Goal: Task Accomplishment & Management: Manage account settings

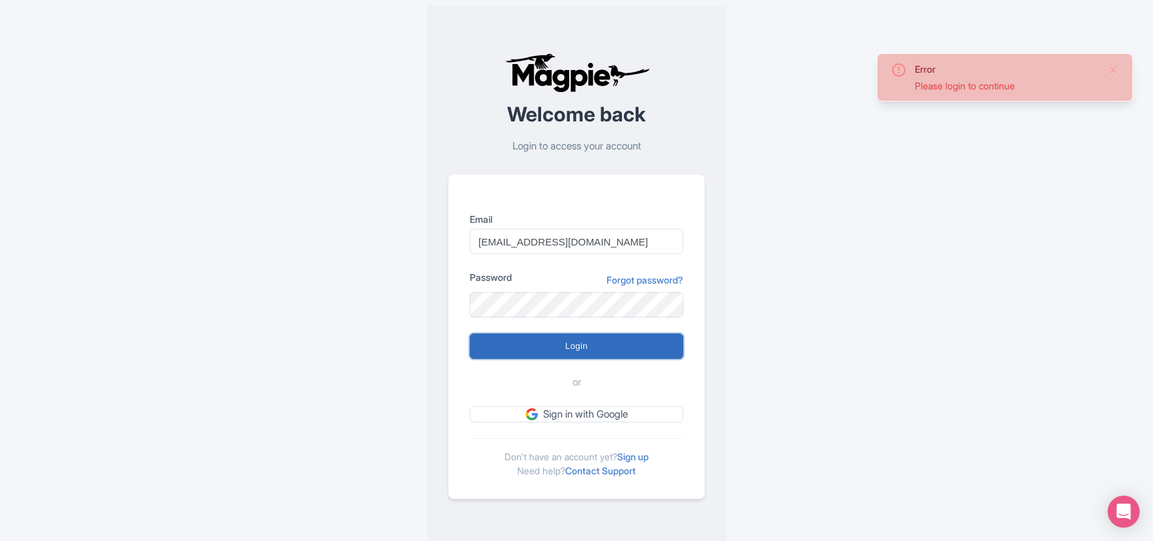
click at [562, 340] on input "Login" at bounding box center [577, 346] width 214 height 25
type input "Logging in..."
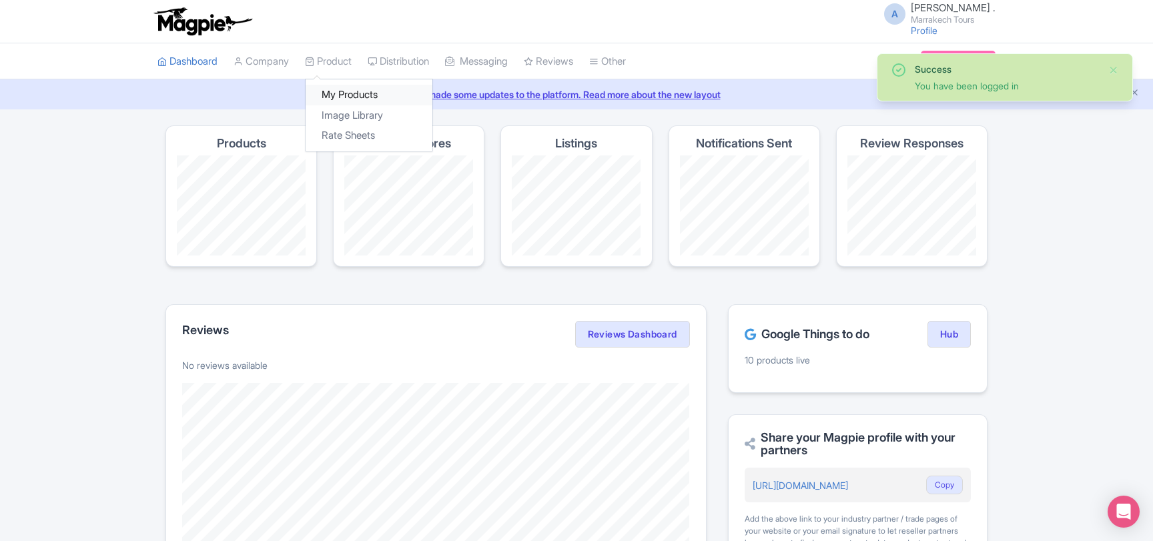
click at [338, 88] on link "My Products" at bounding box center [369, 95] width 127 height 21
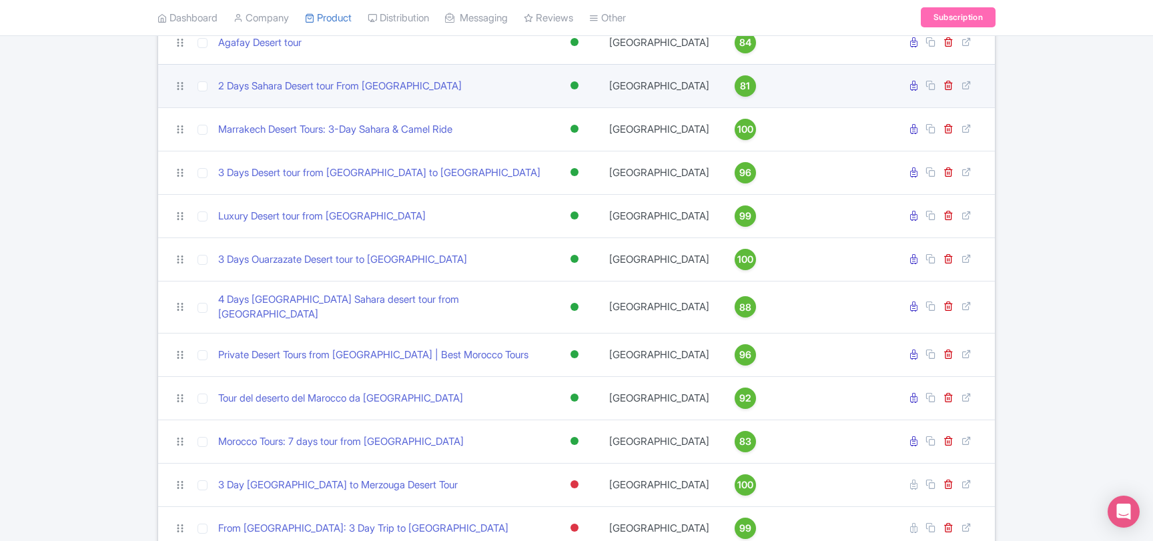
scroll to position [216, 0]
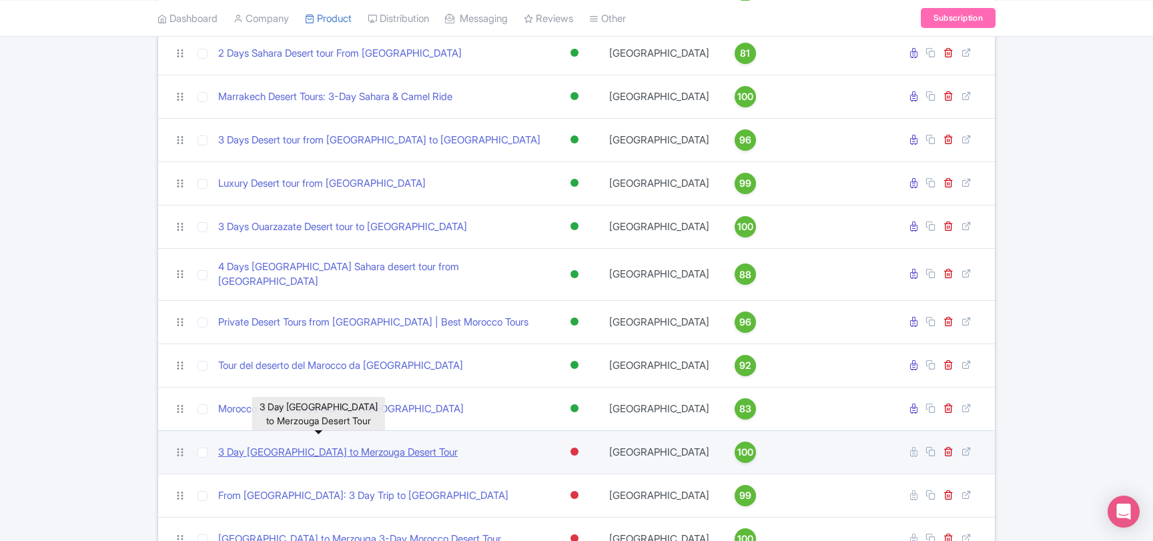
click at [346, 445] on link "3 Day [GEOGRAPHIC_DATA] to Merzouga Desert Tour" at bounding box center [338, 452] width 240 height 15
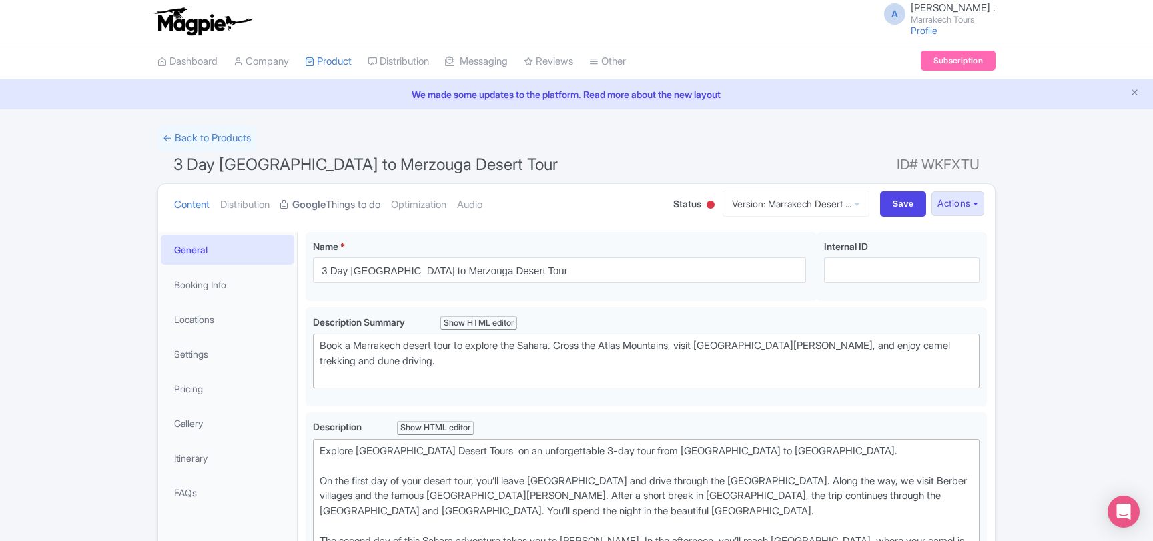
click at [366, 209] on link "Google Things to do" at bounding box center [330, 205] width 100 height 42
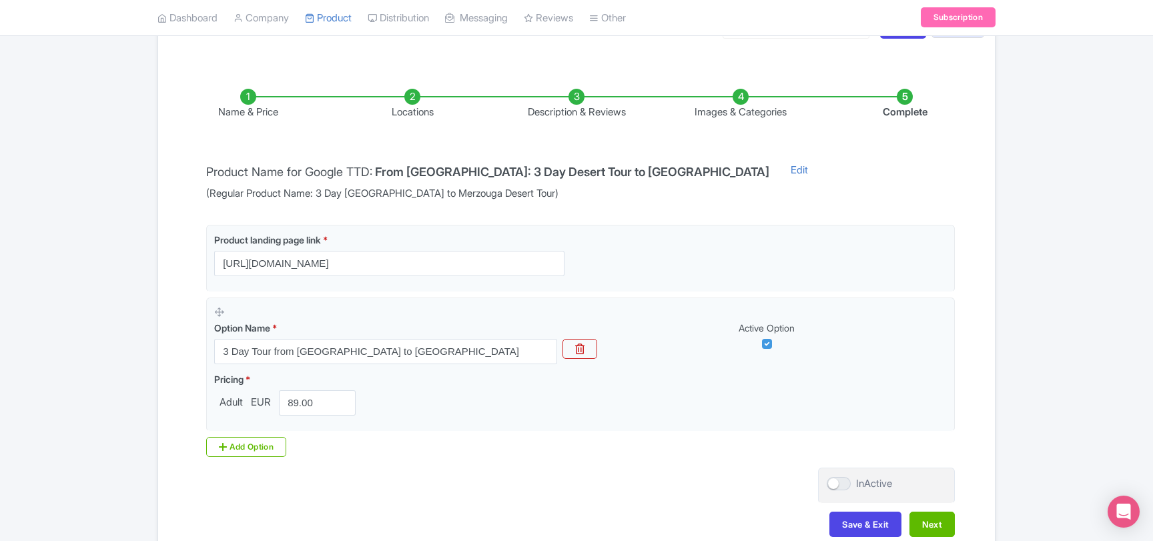
scroll to position [35, 0]
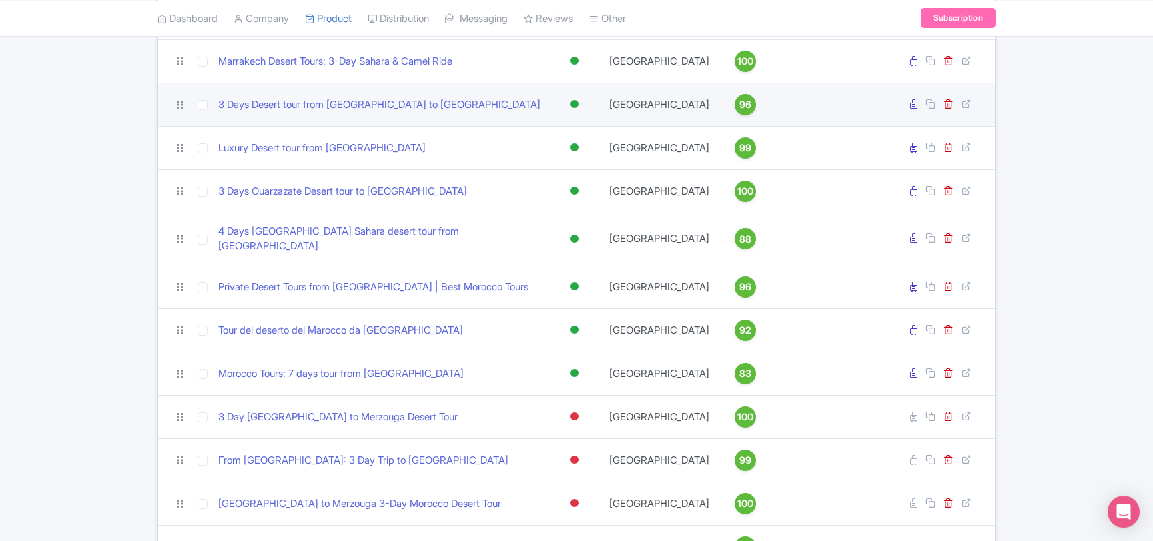
scroll to position [288, 0]
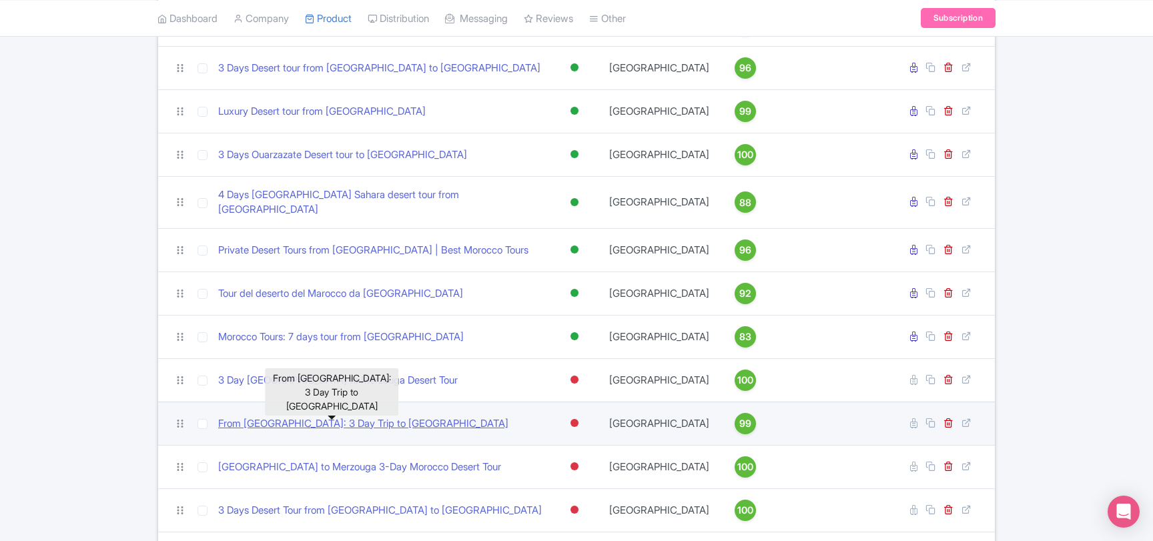
click at [358, 416] on link "From [GEOGRAPHIC_DATA]: 3 Day Trip to [GEOGRAPHIC_DATA]" at bounding box center [363, 423] width 290 height 15
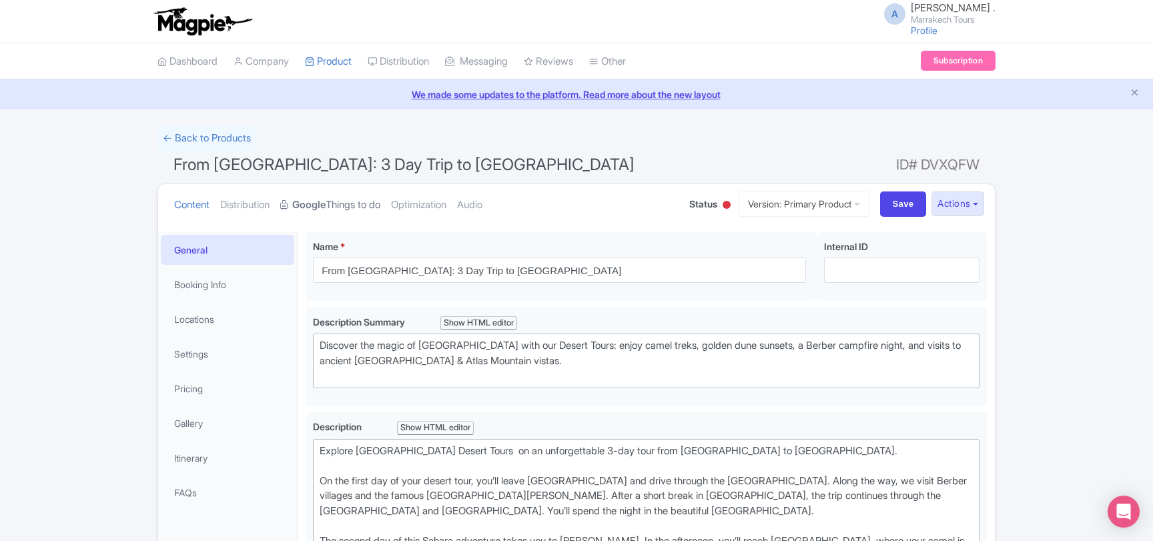
click at [368, 208] on link "Google Things to do" at bounding box center [330, 205] width 100 height 42
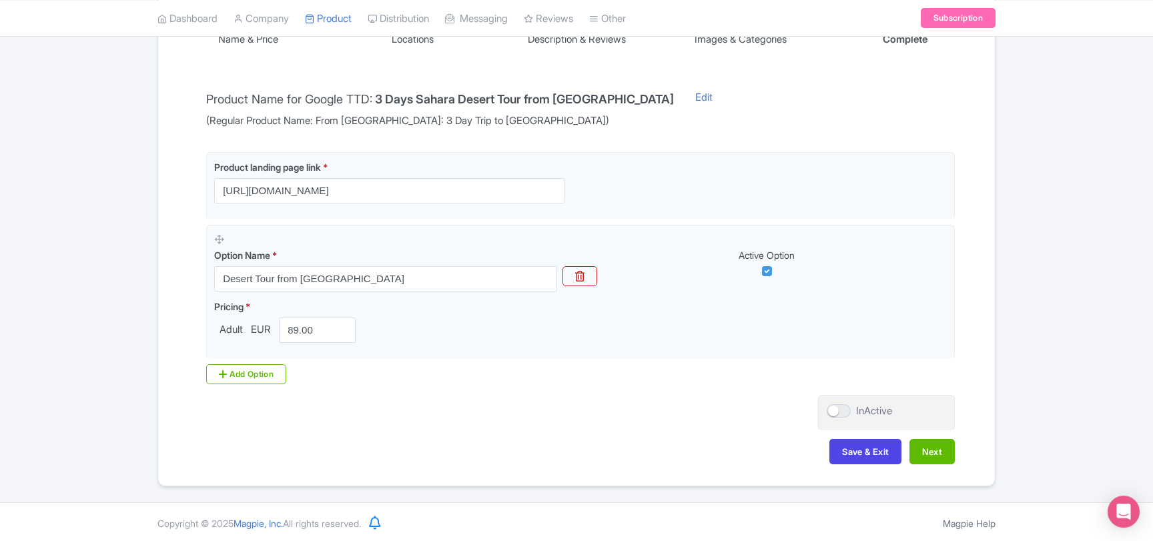
scroll to position [252, 0]
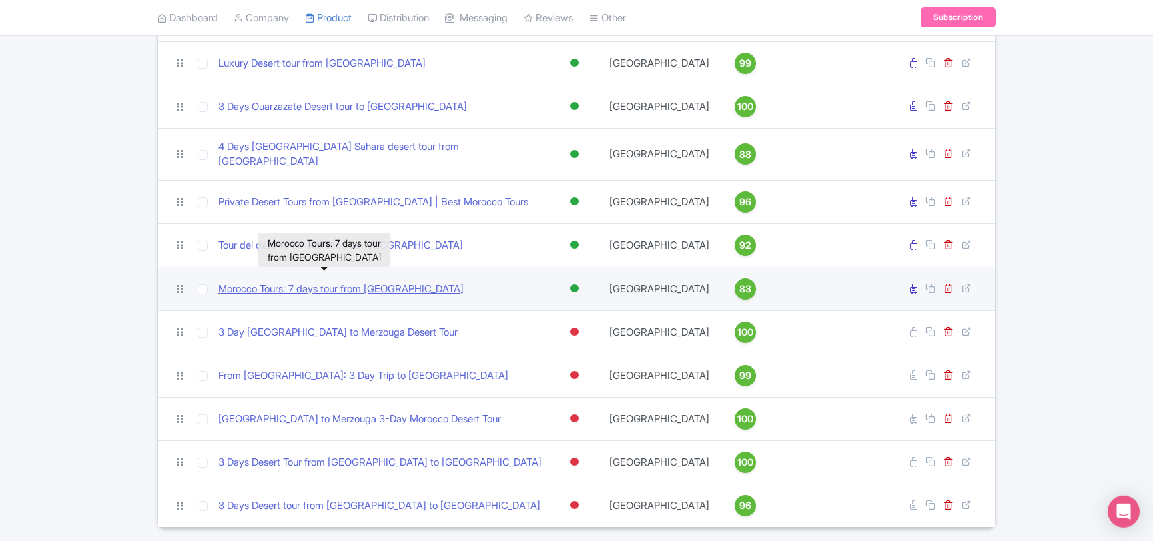
scroll to position [360, 0]
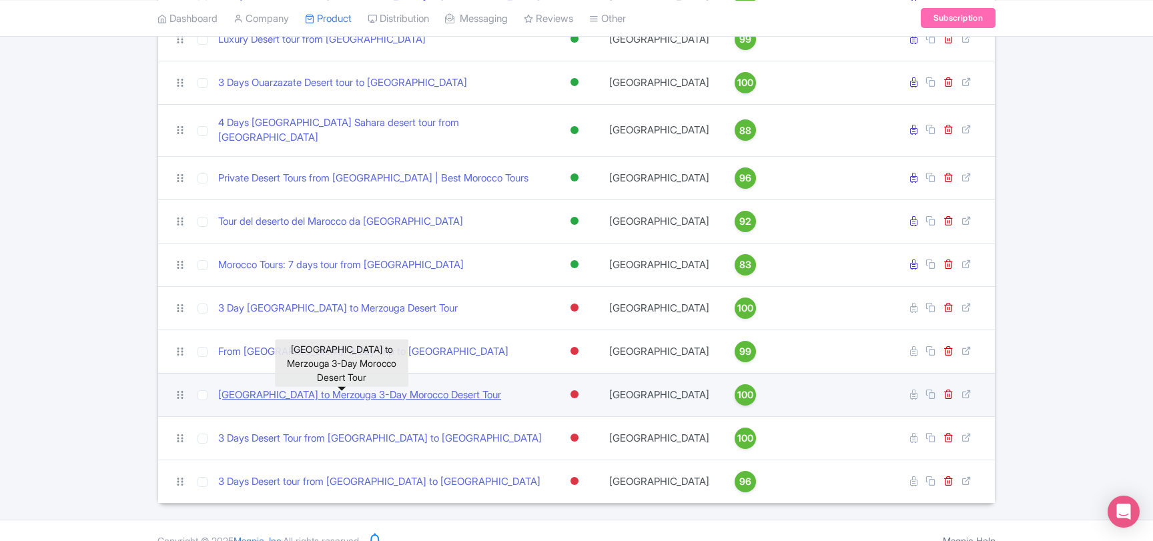
click at [368, 388] on link "Marrakech to Merzouga 3-Day Morocco Desert Tour" at bounding box center [359, 395] width 283 height 15
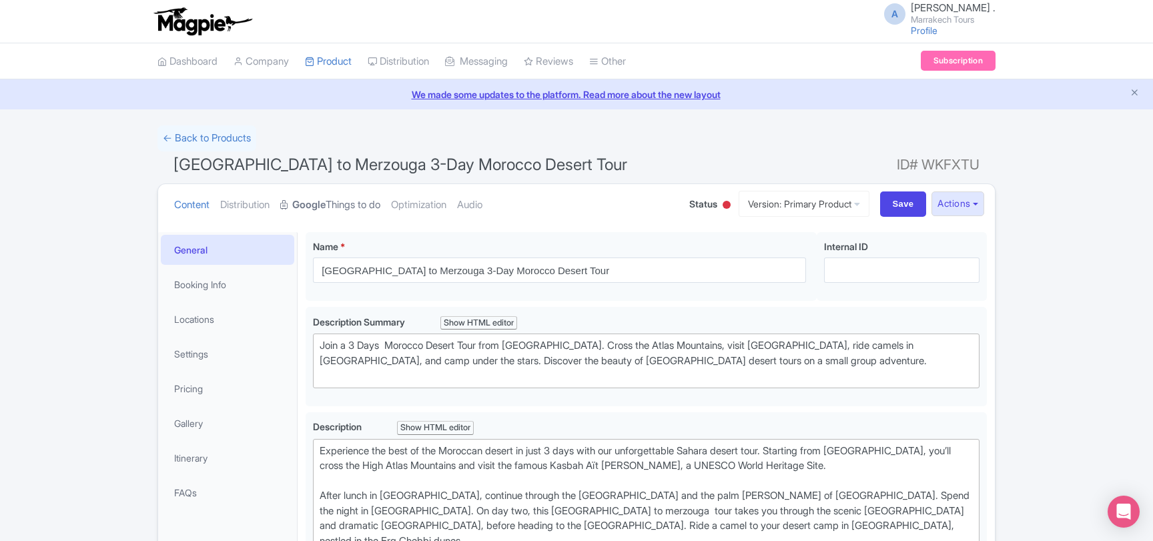
click at [350, 209] on link "Google Things to do" at bounding box center [330, 205] width 100 height 42
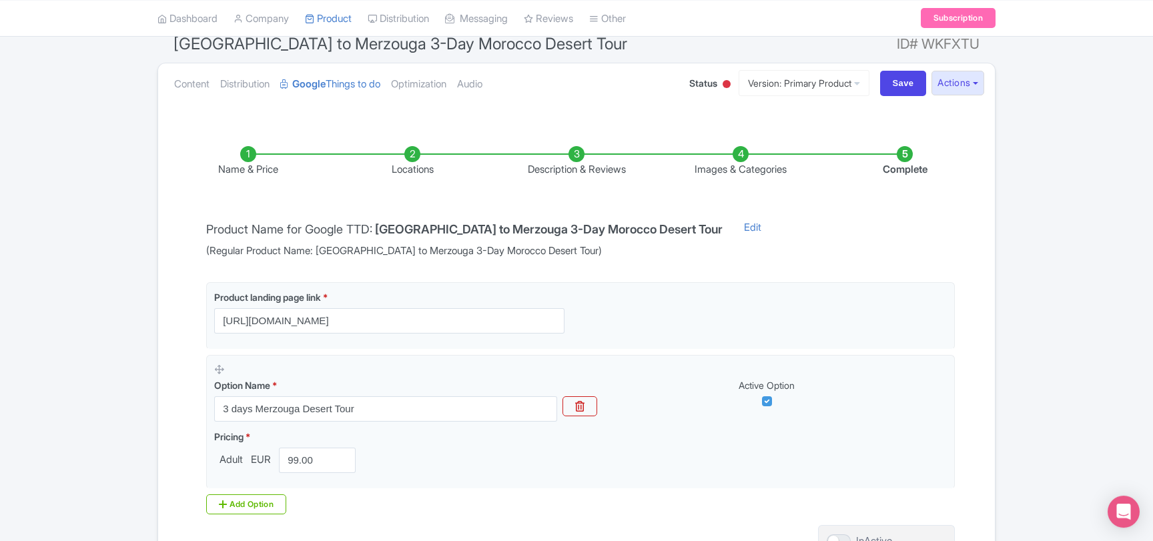
scroll to position [252, 0]
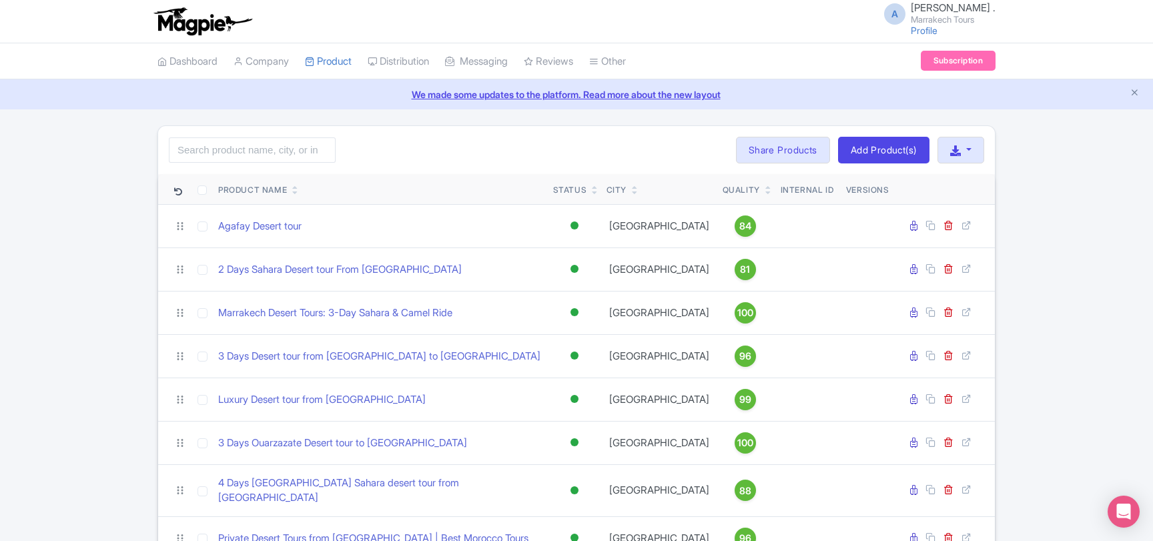
scroll to position [360, 0]
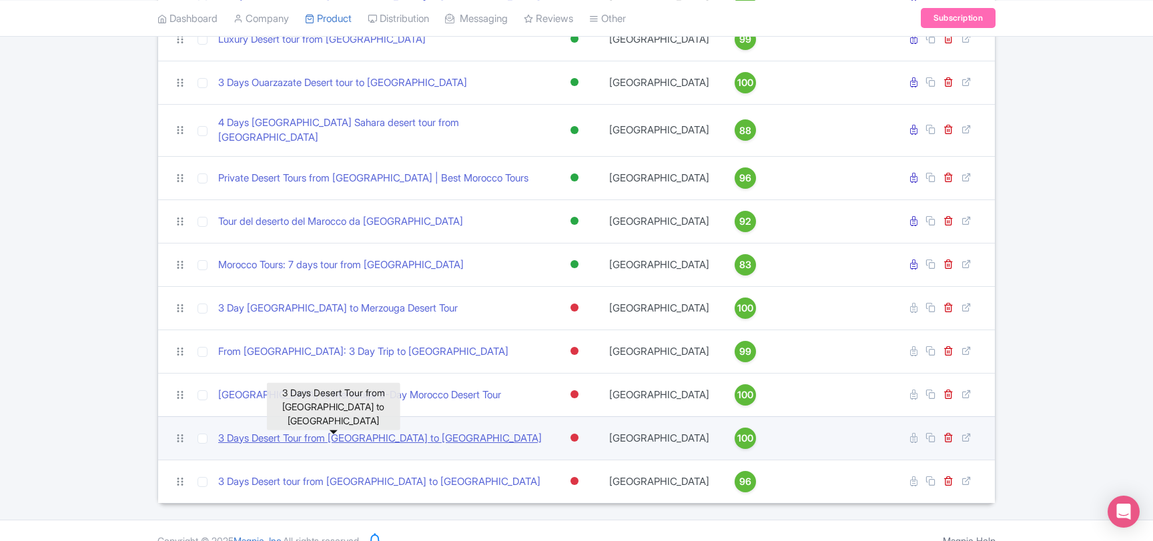
click at [368, 431] on link "3 Days Desert Tour from [GEOGRAPHIC_DATA] to [GEOGRAPHIC_DATA]" at bounding box center [380, 438] width 324 height 15
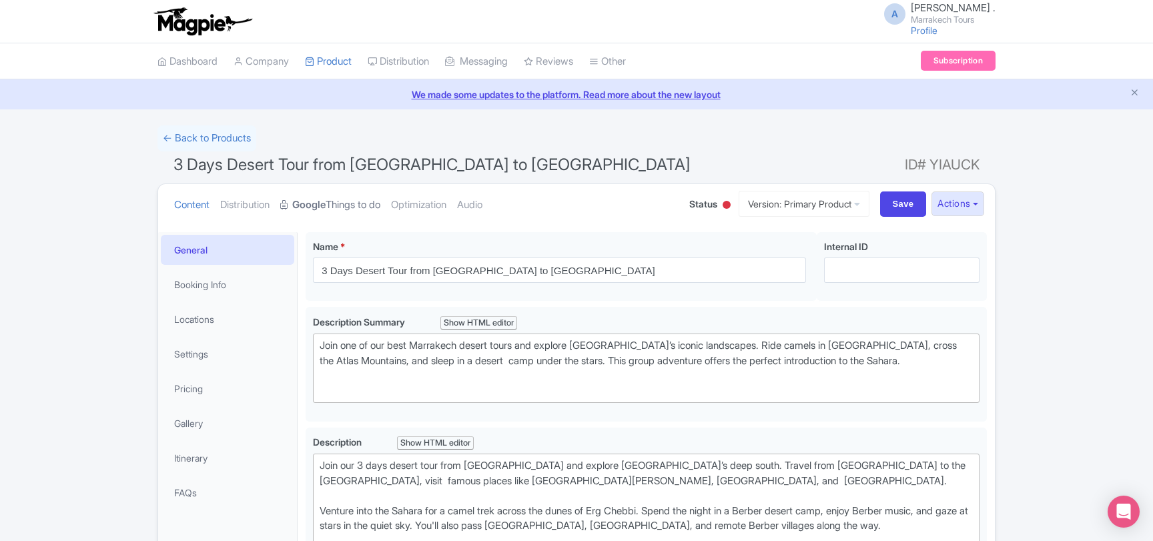
click at [347, 197] on link "Google Things to do" at bounding box center [330, 205] width 100 height 42
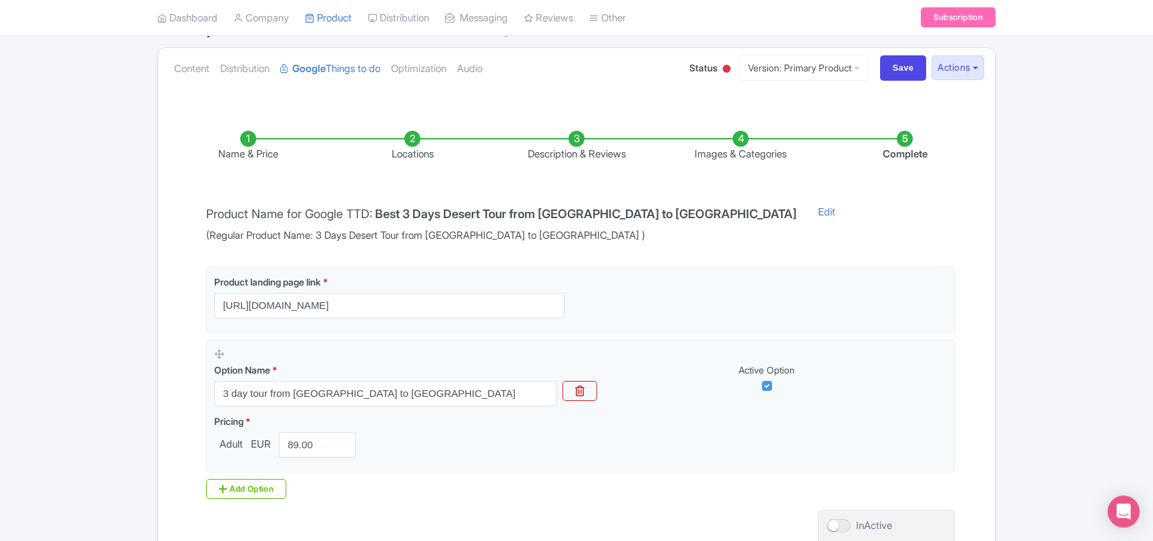
scroll to position [216, 0]
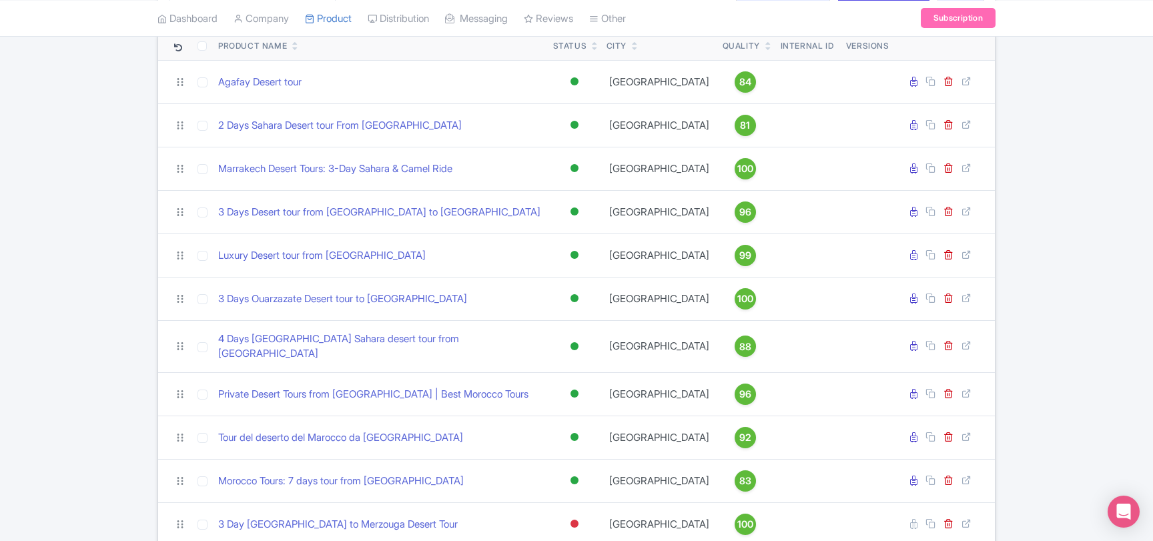
scroll to position [72, 0]
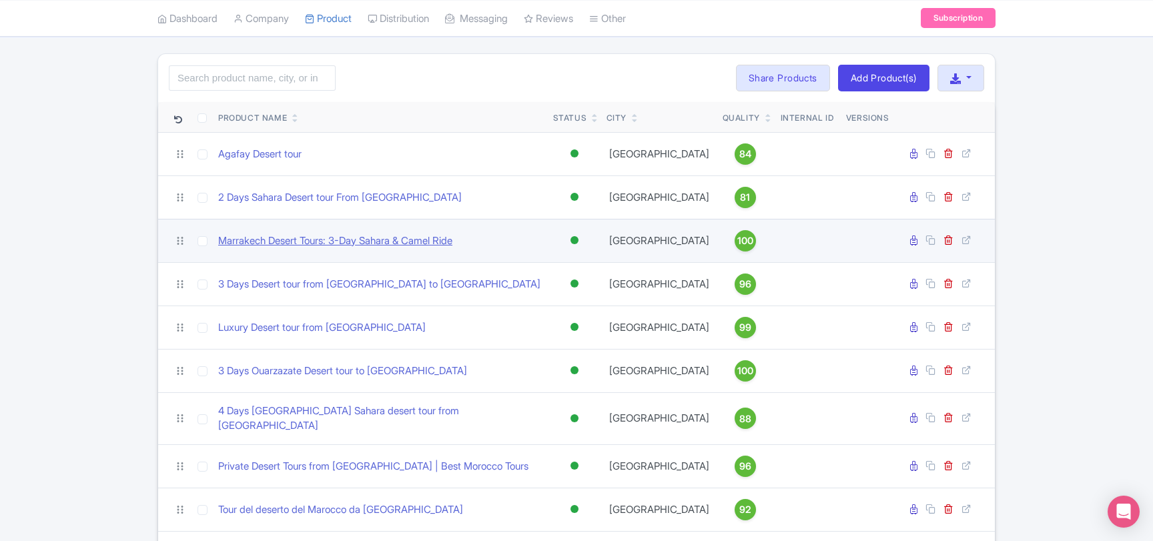
click at [364, 241] on link "Marrakech Desert Tours: 3-Day Sahara & Camel Ride" at bounding box center [335, 241] width 234 height 15
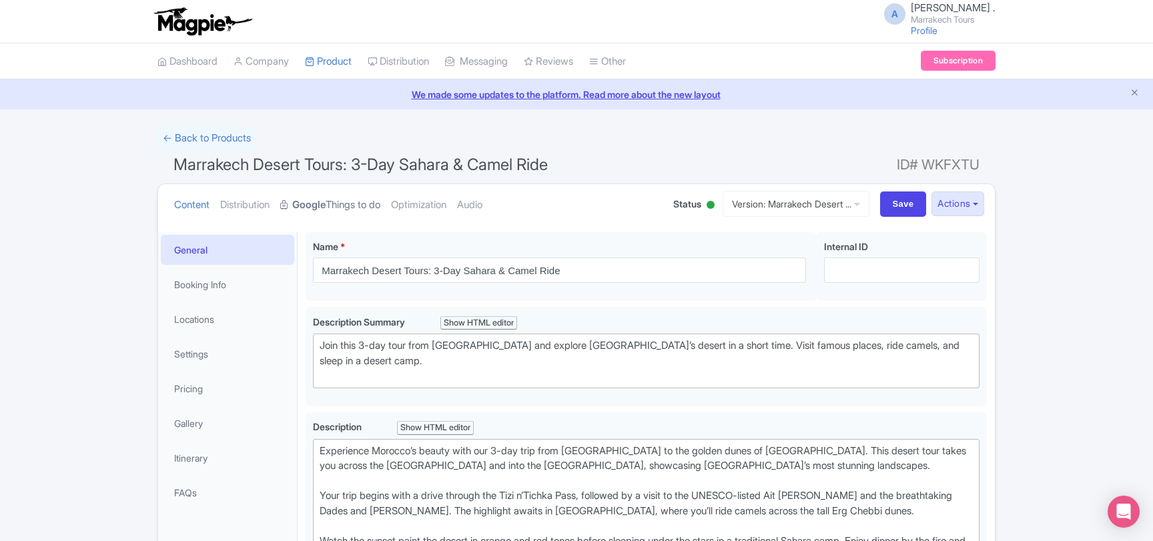
click at [346, 206] on link "Google Things to do" at bounding box center [330, 205] width 100 height 42
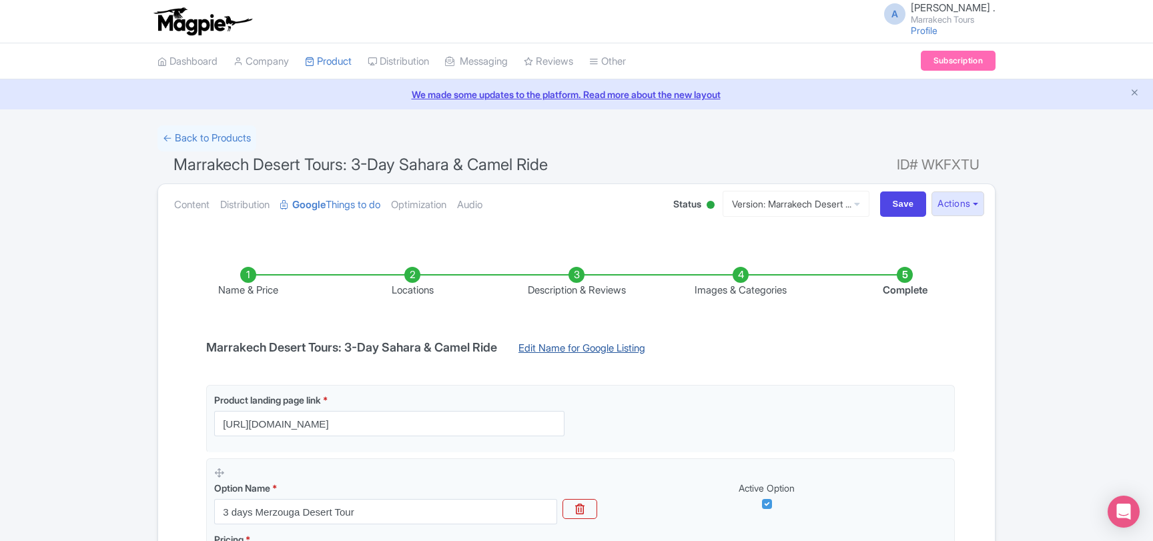
click at [540, 350] on link "Edit Name for Google Listing" at bounding box center [581, 351] width 153 height 21
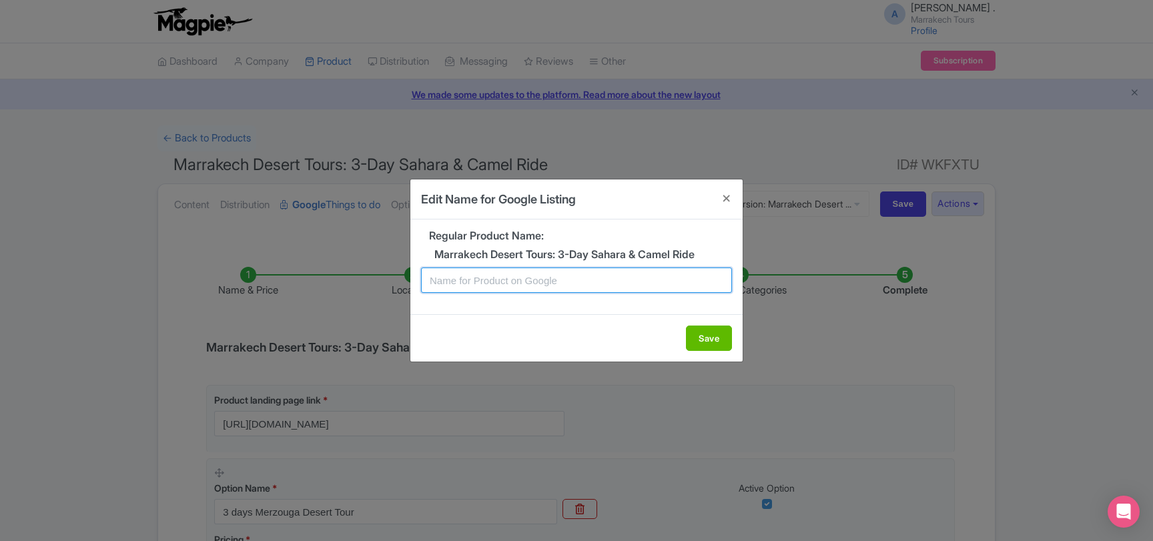
click at [512, 280] on input "text" at bounding box center [576, 280] width 311 height 25
click at [251, 351] on div "Edit Name for Google Listing Regular Product Name: Marrakech Desert Tours: 3-Da…" at bounding box center [576, 270] width 1153 height 541
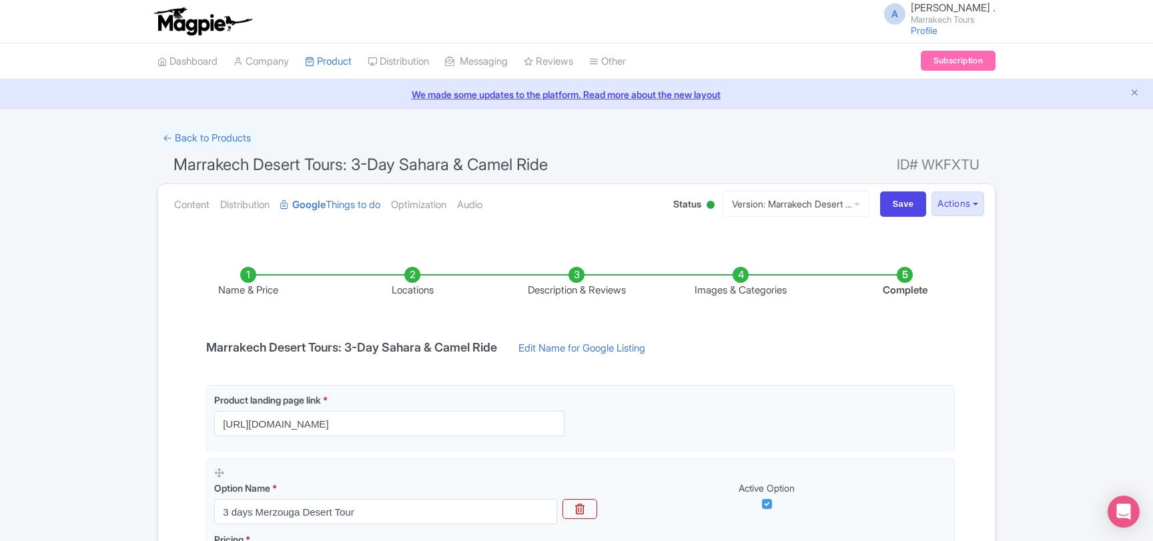
click at [223, 346] on h4 "Marrakech Desert Tours: 3-Day Sahara & Camel Ride" at bounding box center [351, 347] width 307 height 13
drag, startPoint x: 223, startPoint y: 346, endPoint x: 490, endPoint y: 350, distance: 266.9
click at [490, 350] on h4 "Marrakech Desert Tours: 3-Day Sahara & Camel Ride" at bounding box center [351, 347] width 307 height 13
copy h4 "Marrakech Desert Tours: 3-Day Sahara & Camel Ride"
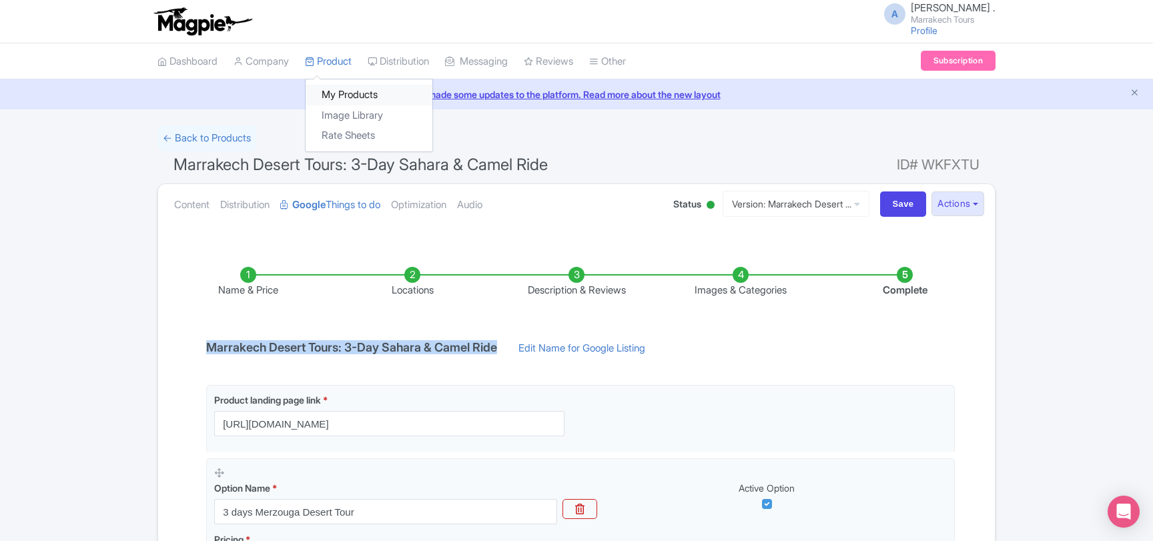
click at [351, 89] on link "My Products" at bounding box center [369, 95] width 127 height 21
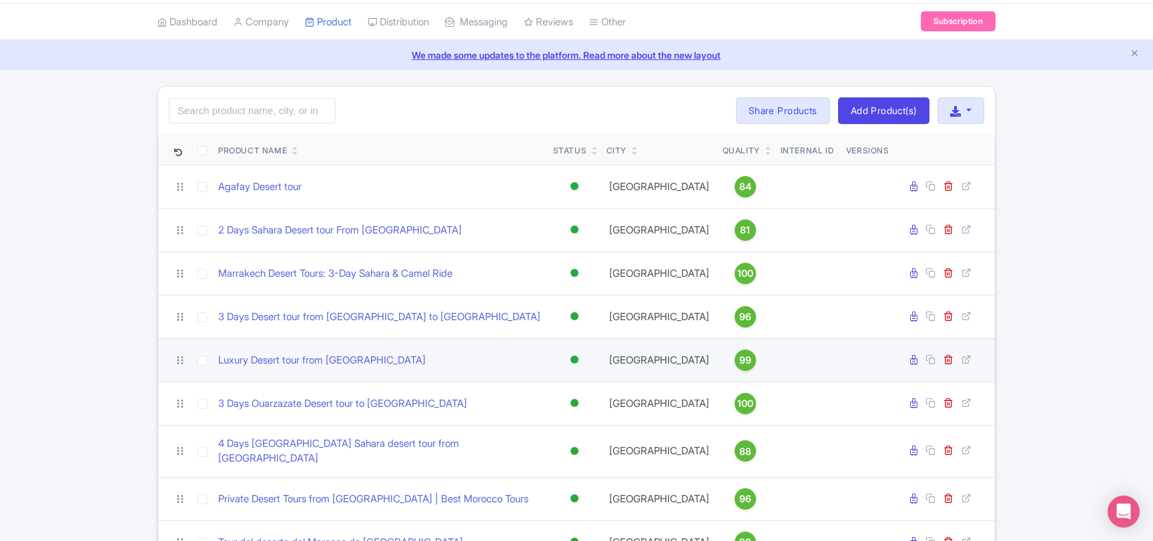
scroll to position [72, 0]
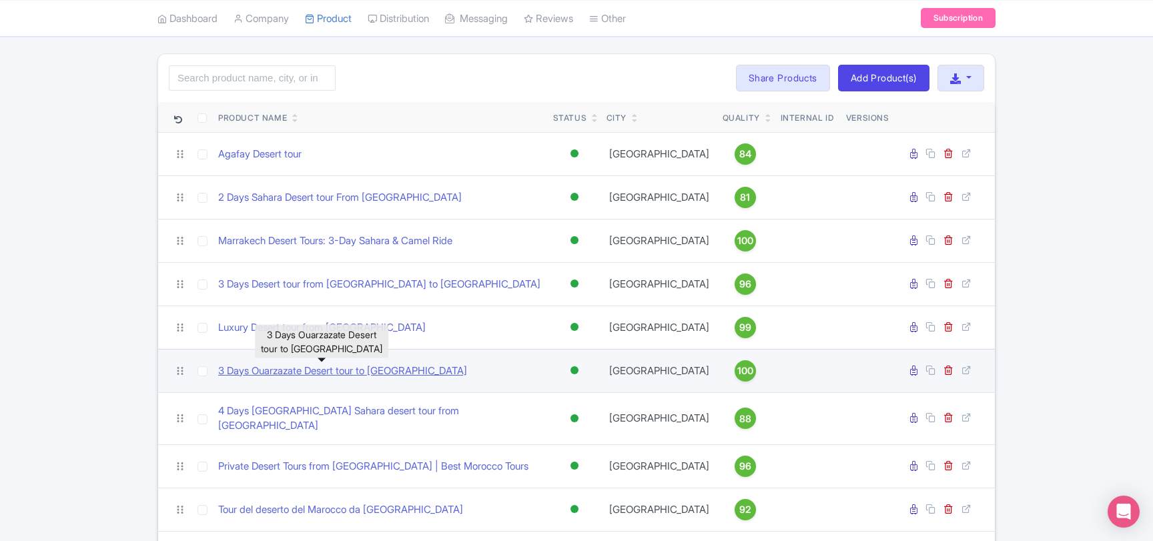
click at [342, 371] on link "3 Days Ouarzazate Desert tour to [GEOGRAPHIC_DATA]" at bounding box center [342, 371] width 249 height 15
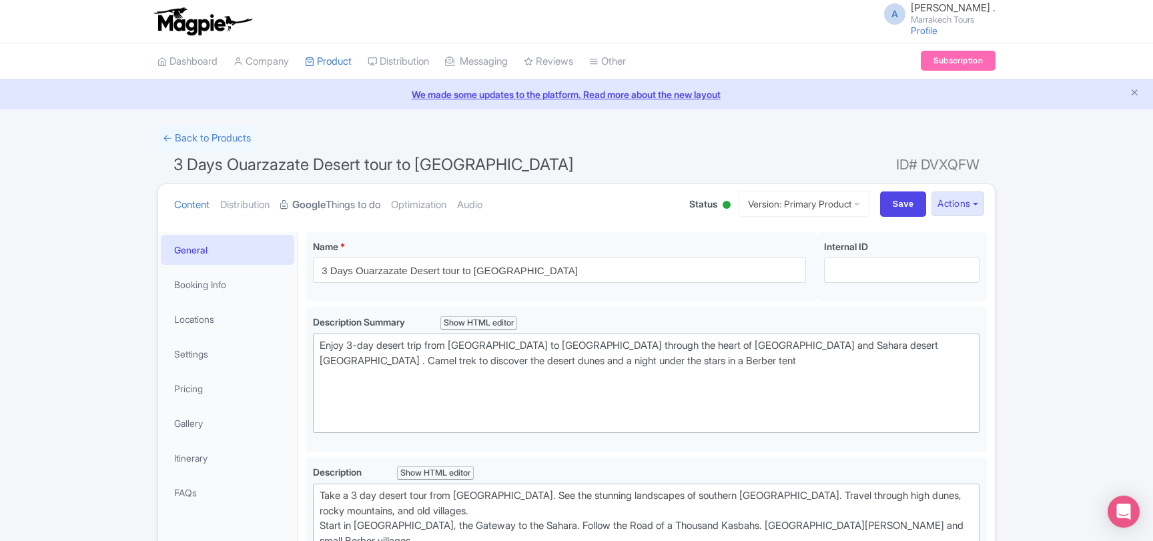
click at [354, 205] on link "Google Things to do" at bounding box center [330, 205] width 100 height 42
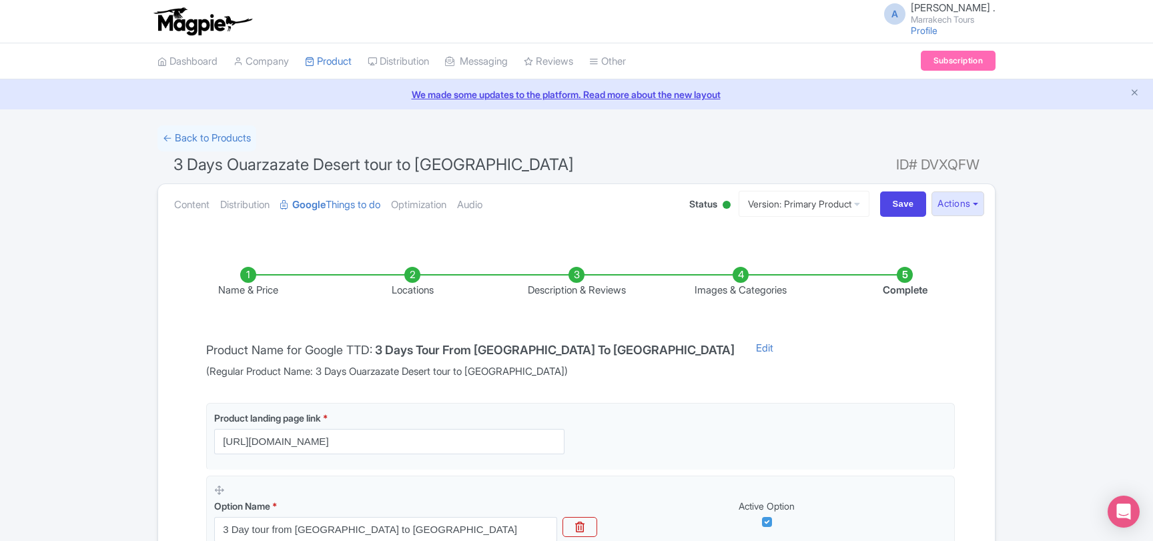
click at [383, 348] on h4 "3 Days Tour From Ouarzazate To Merzouga Desert" at bounding box center [555, 350] width 360 height 13
drag, startPoint x: 383, startPoint y: 348, endPoint x: 653, endPoint y: 352, distance: 270.2
click at [653, 352] on h4 "3 Days Tour From Ouarzazate To Merzouga Desert" at bounding box center [555, 350] width 360 height 13
copy h4 "3 Days Tour From Ouarzazate To Merzouga Desert"
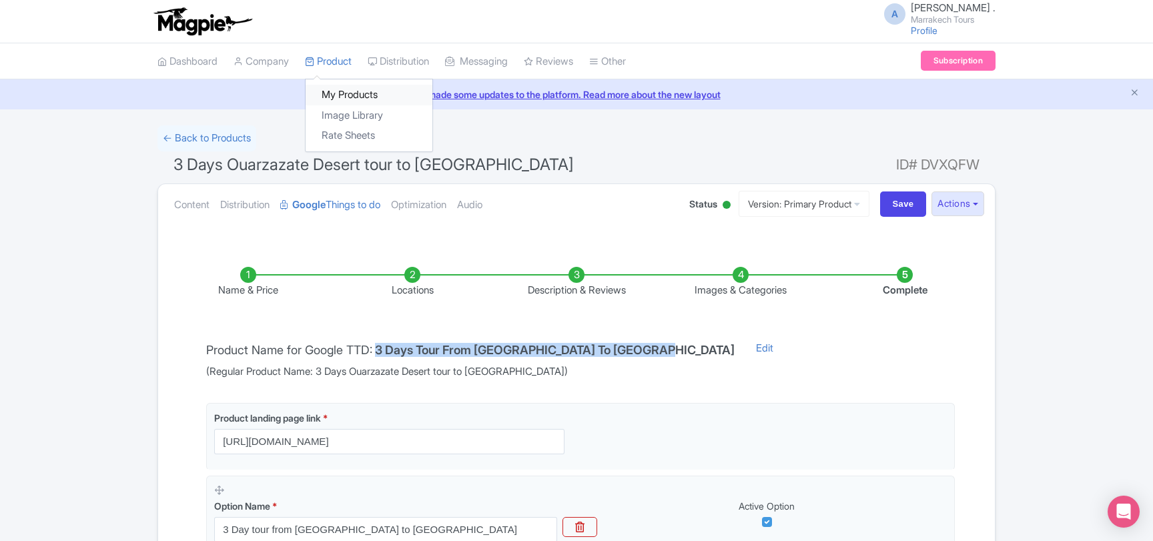
click at [344, 89] on link "My Products" at bounding box center [369, 95] width 127 height 21
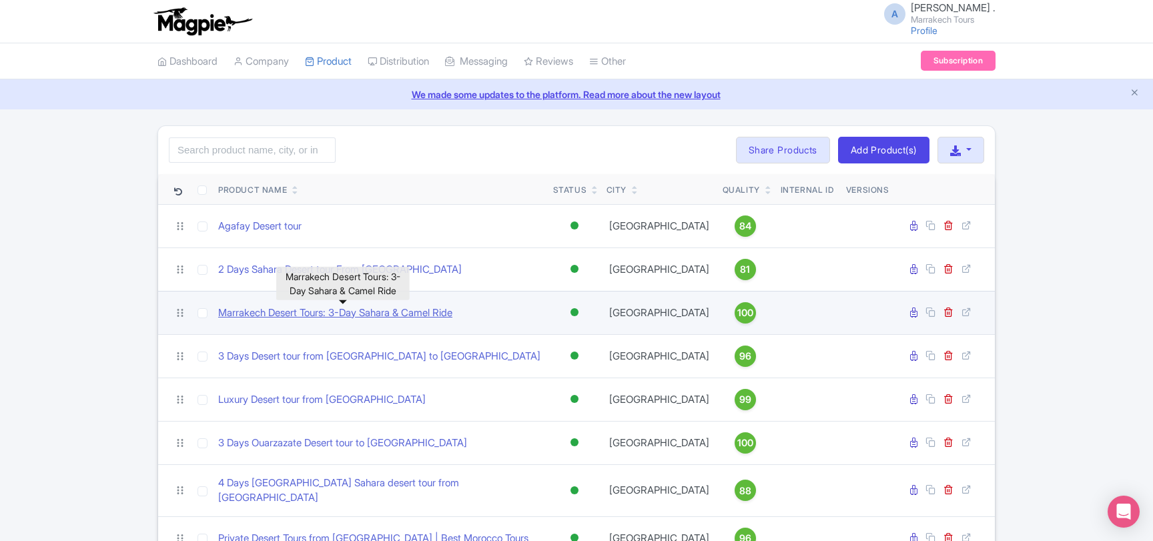
click at [310, 316] on link "Marrakech Desert Tours: 3-Day Sahara & Camel Ride" at bounding box center [335, 313] width 234 height 15
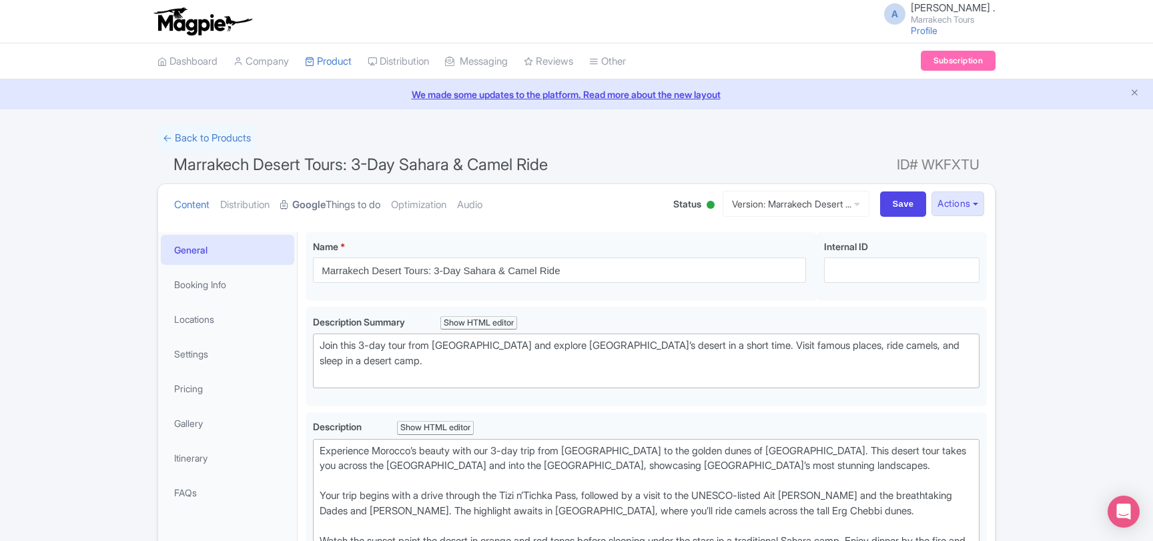
click at [360, 209] on link "Google Things to do" at bounding box center [330, 205] width 100 height 42
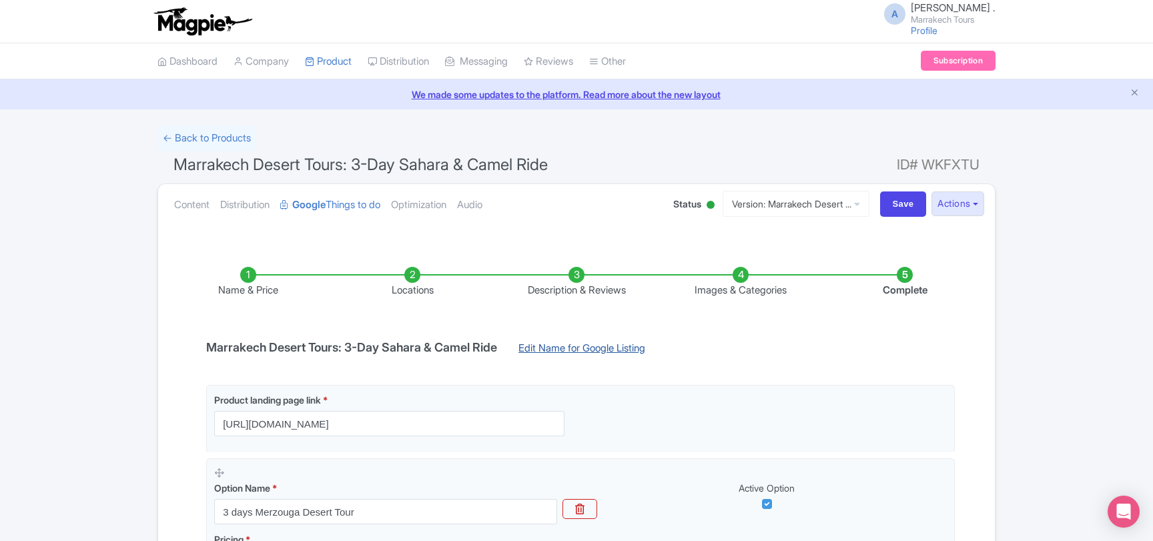
click at [591, 350] on link "Edit Name for Google Listing" at bounding box center [581, 351] width 153 height 21
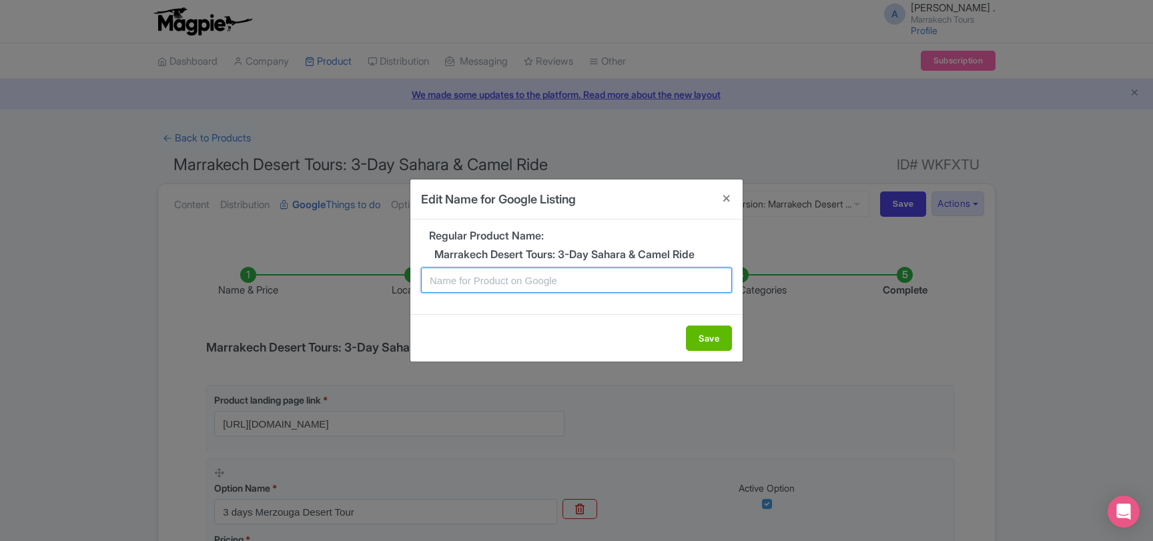
click at [510, 282] on input "text" at bounding box center [576, 280] width 311 height 25
paste input "3 Days Tour From Ouarzazate To Merzouga Desert"
click at [469, 255] on h5 "Marrakech Desert Tours: 3-Day Sahara & Camel Ride" at bounding box center [576, 255] width 311 height 12
copy h5 "Marrakech"
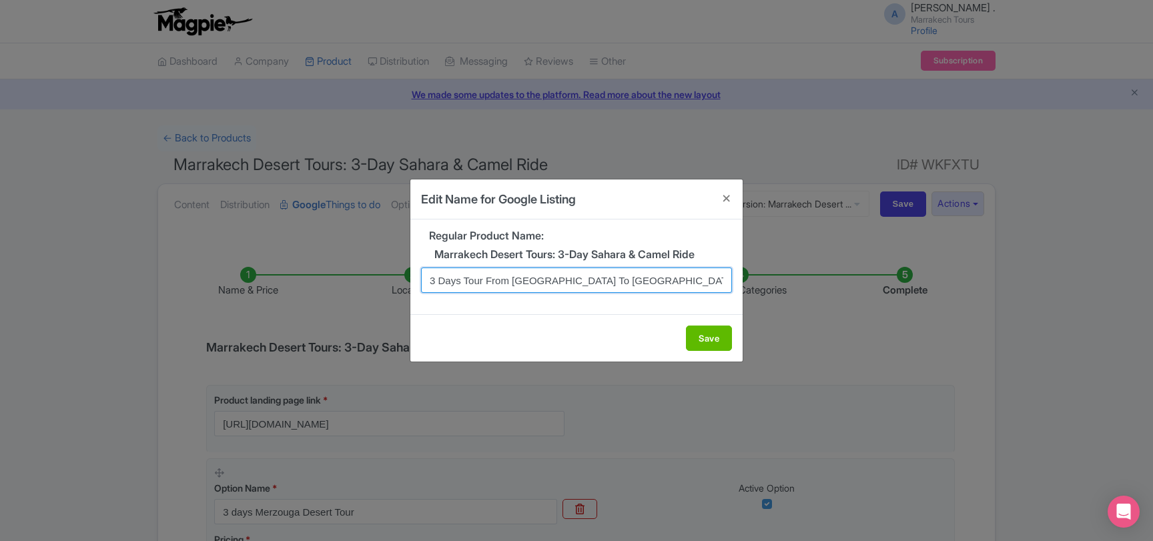
click at [528, 280] on input "3 Days Tour From Ouarzazate To Merzouga Desert" at bounding box center [576, 280] width 311 height 25
paste input "[GEOGRAPHIC_DATA]"
type input "3 Days Tour From Marrakech To Merzouga Desert"
click at [620, 342] on div "Save" at bounding box center [576, 337] width 332 height 47
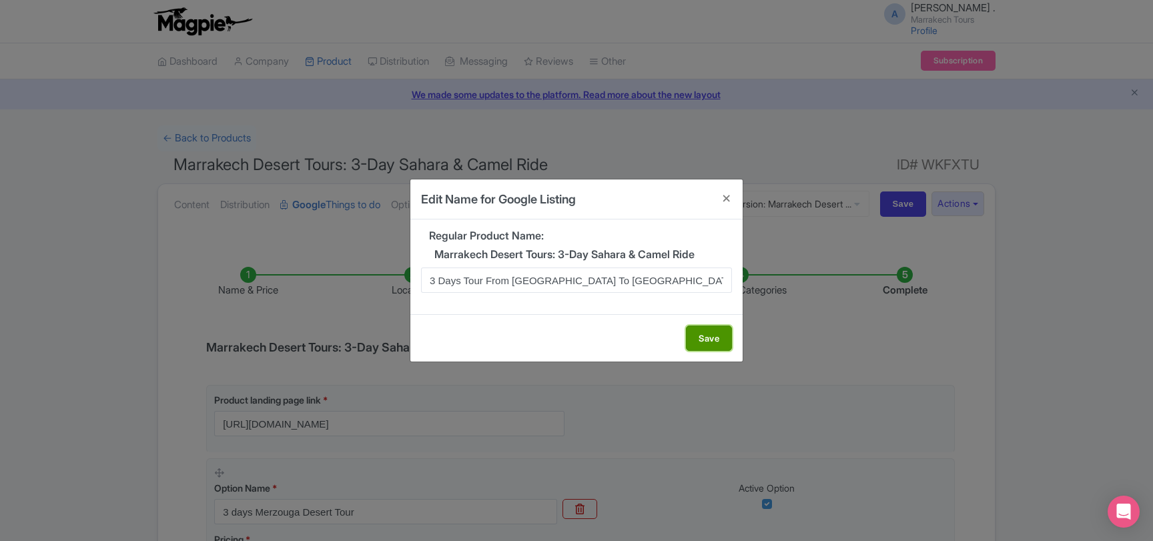
click at [709, 342] on button "Save" at bounding box center [709, 338] width 46 height 25
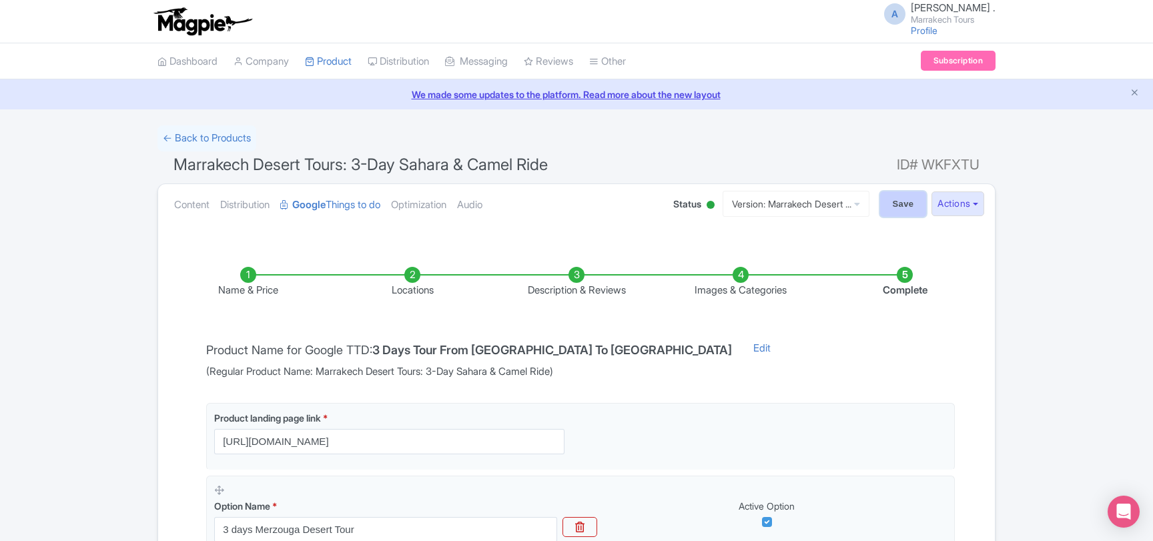
click at [897, 204] on input "Save" at bounding box center [903, 203] width 47 height 25
type input "Saving..."
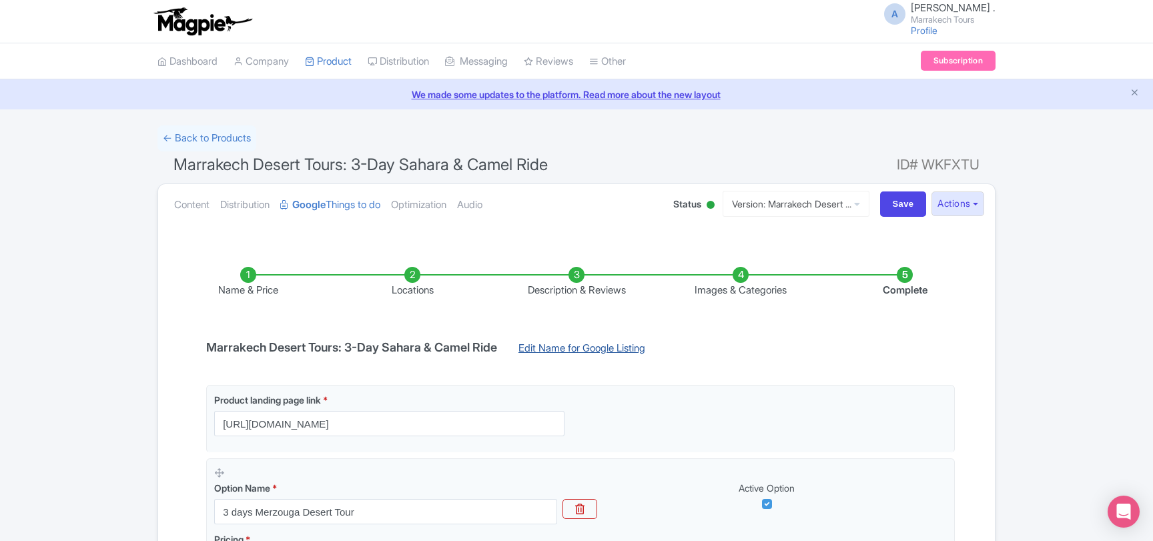
click at [594, 348] on link "Edit Name for Google Listing" at bounding box center [581, 351] width 153 height 21
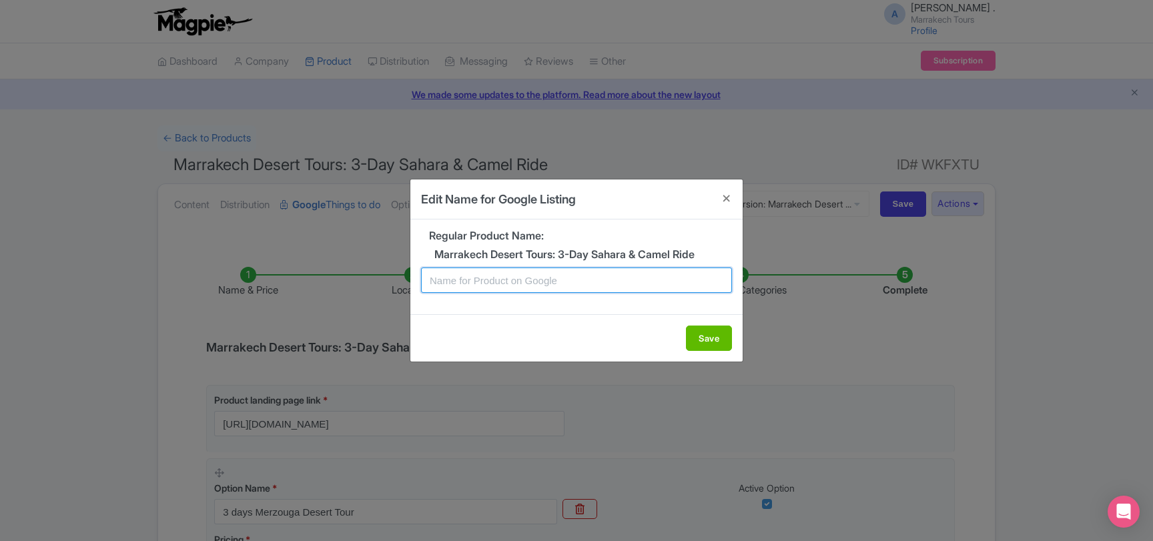
click at [509, 285] on input "text" at bounding box center [576, 280] width 311 height 25
paste input "Marrakech"
type input "3 Days Tour From Marrakech To Merzouga Desert"
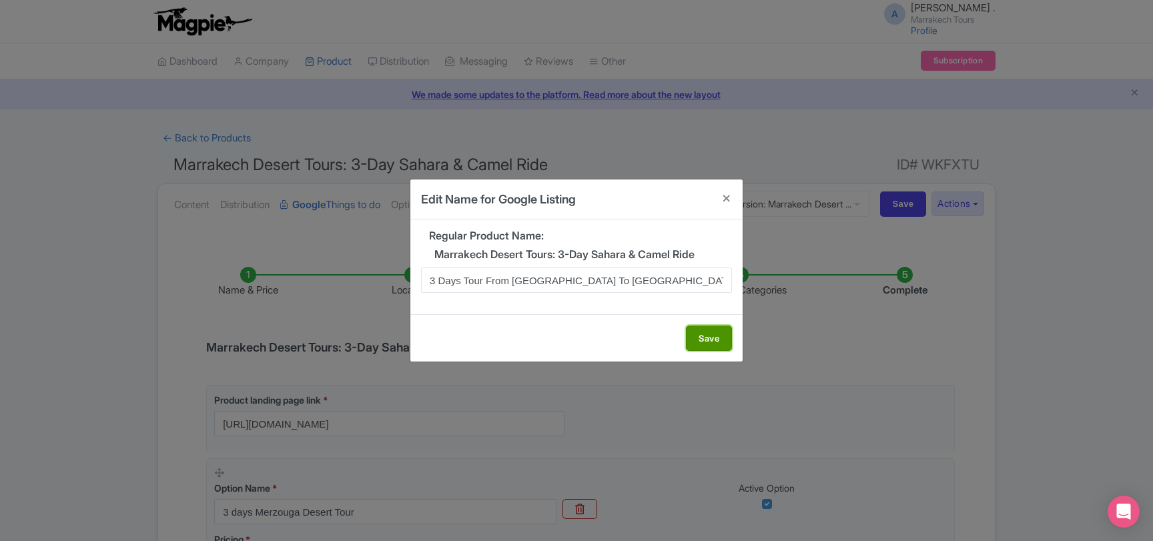
click at [712, 337] on button "Save" at bounding box center [709, 338] width 46 height 25
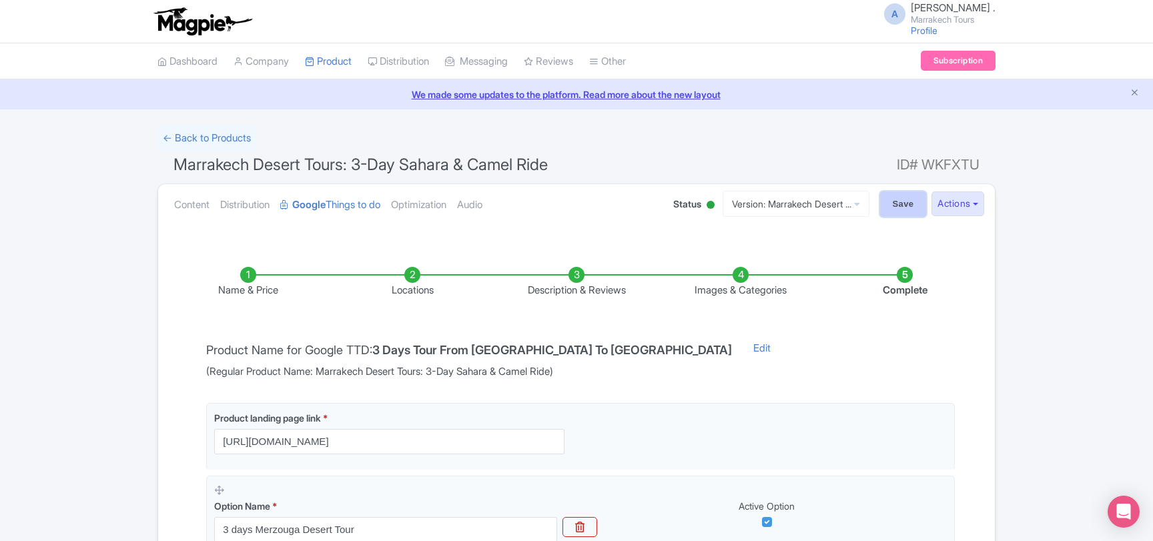
click at [895, 205] on input "Save" at bounding box center [903, 203] width 47 height 25
type input "Saving..."
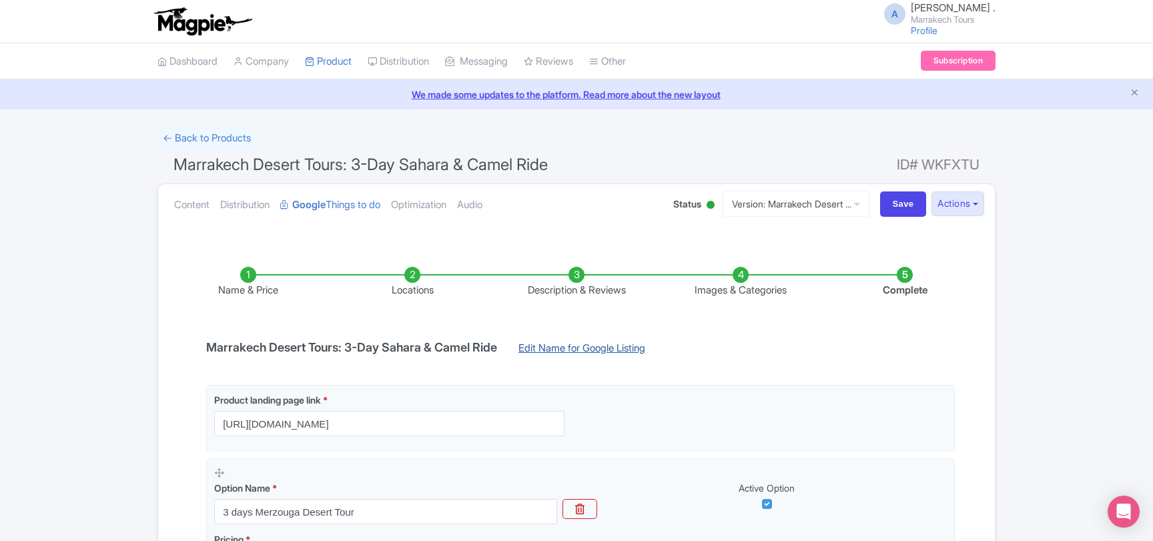
click at [597, 344] on link "Edit Name for Google Listing" at bounding box center [581, 351] width 153 height 21
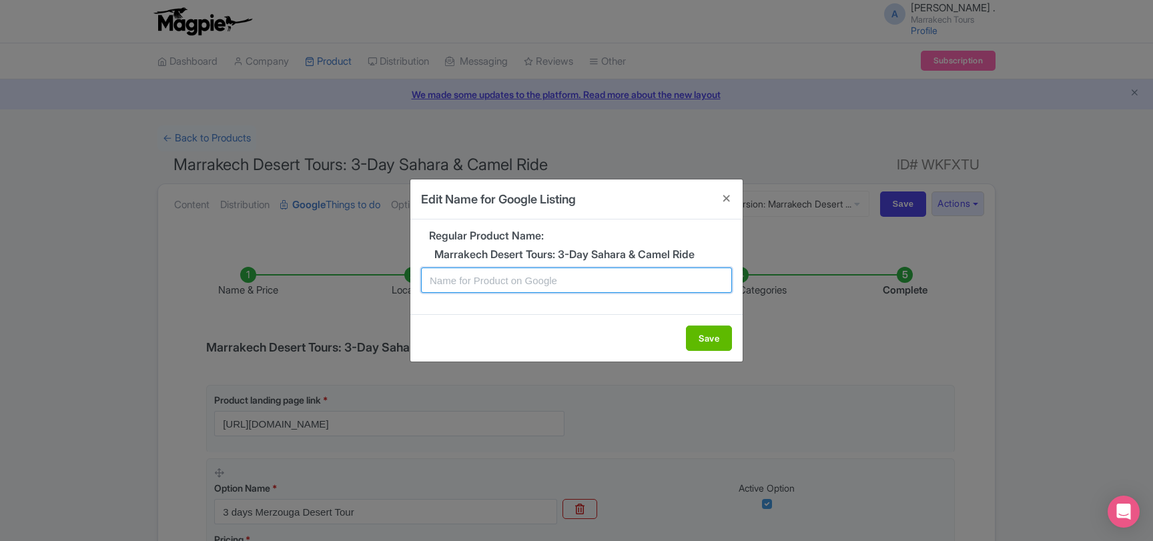
click at [544, 286] on input "text" at bounding box center [576, 280] width 311 height 25
click at [540, 282] on input "text" at bounding box center [576, 280] width 311 height 25
click at [629, 278] on input "3 Days Tour From Marrakech To Merzouga Desert" at bounding box center [576, 280] width 311 height 25
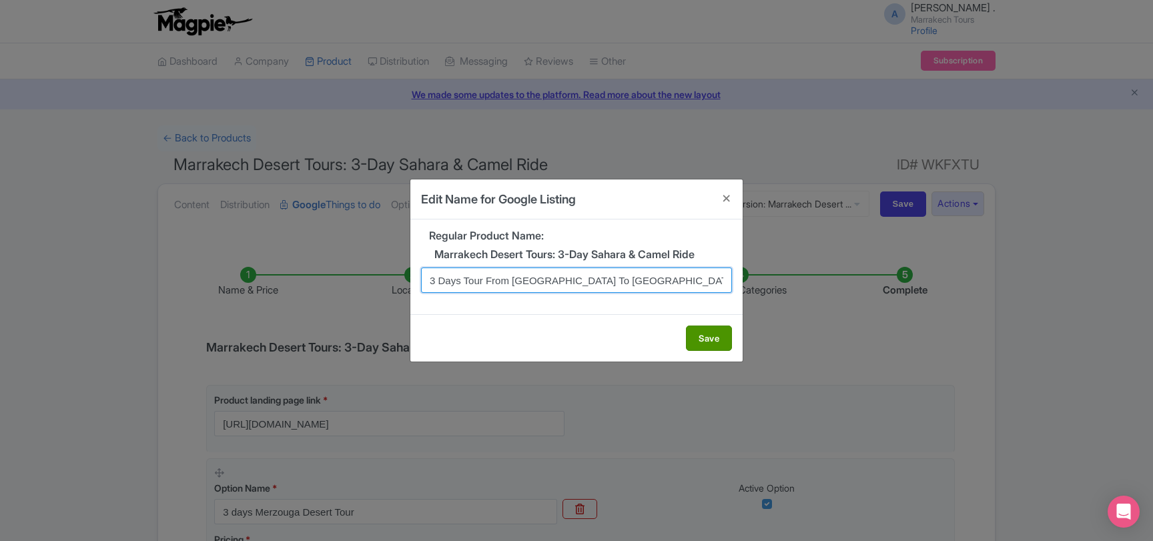
type input "3 Days Tour From Marrakech To Merzouga Desert"
click at [715, 338] on button "Save" at bounding box center [709, 338] width 46 height 25
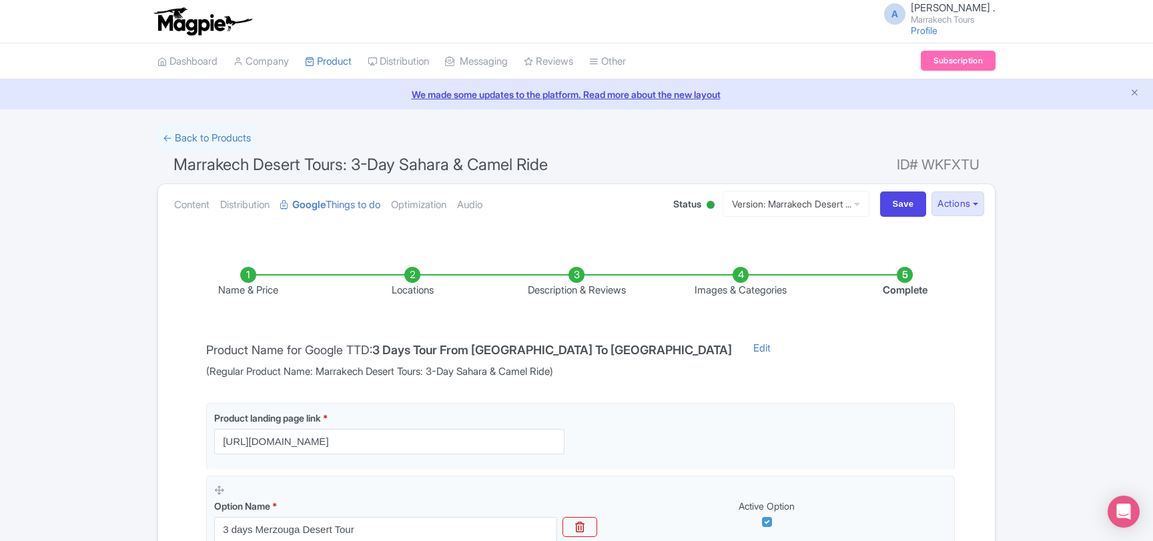
scroll to position [252, 0]
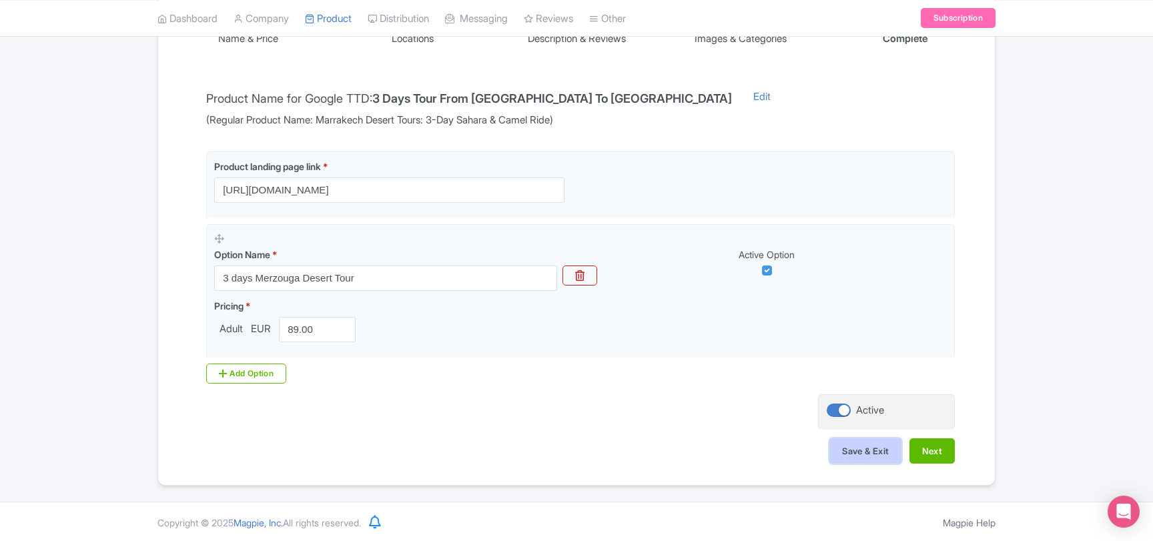
click at [886, 452] on button "Save & Exit" at bounding box center [865, 450] width 72 height 25
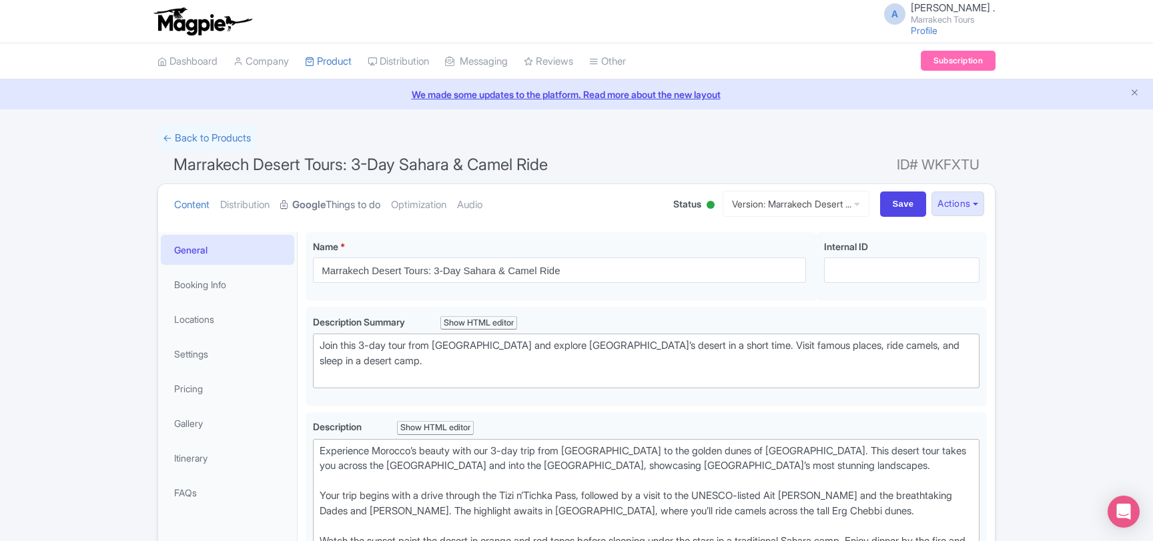
click at [367, 210] on link "Google Things to do" at bounding box center [330, 205] width 100 height 42
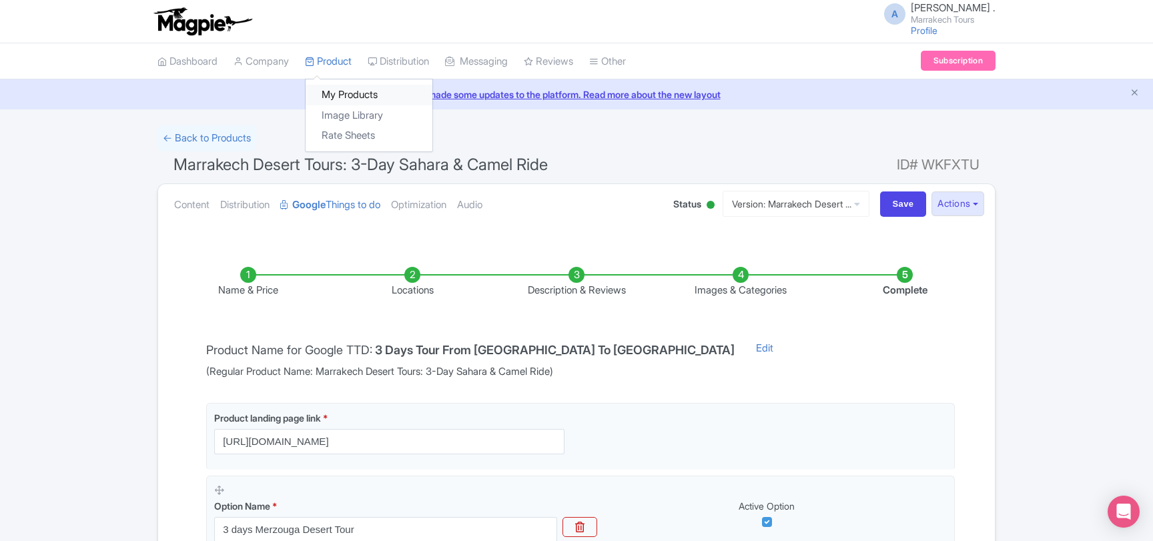
click at [350, 91] on link "My Products" at bounding box center [369, 95] width 127 height 21
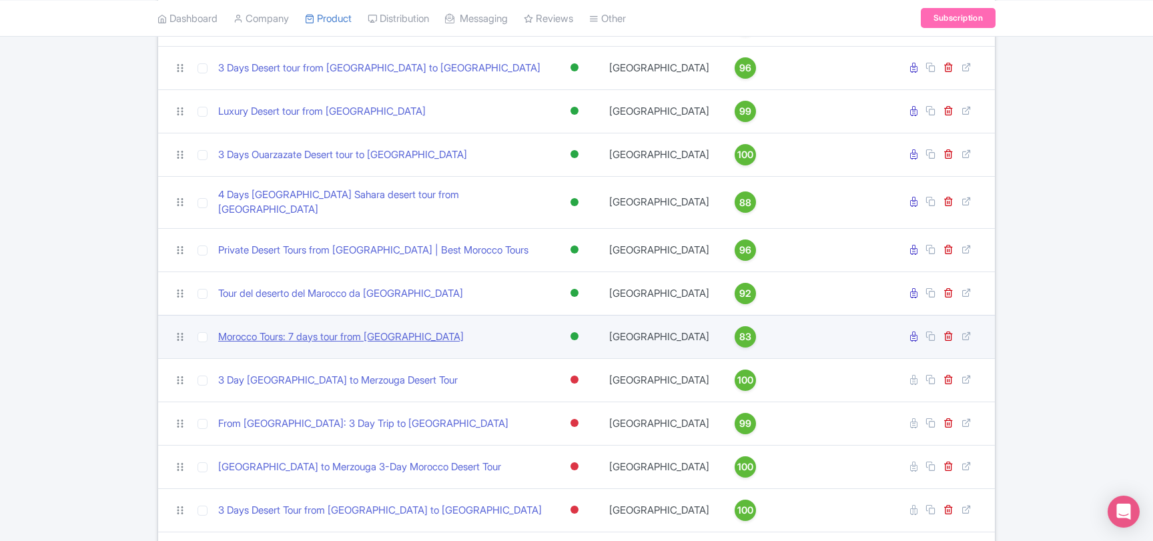
scroll to position [360, 0]
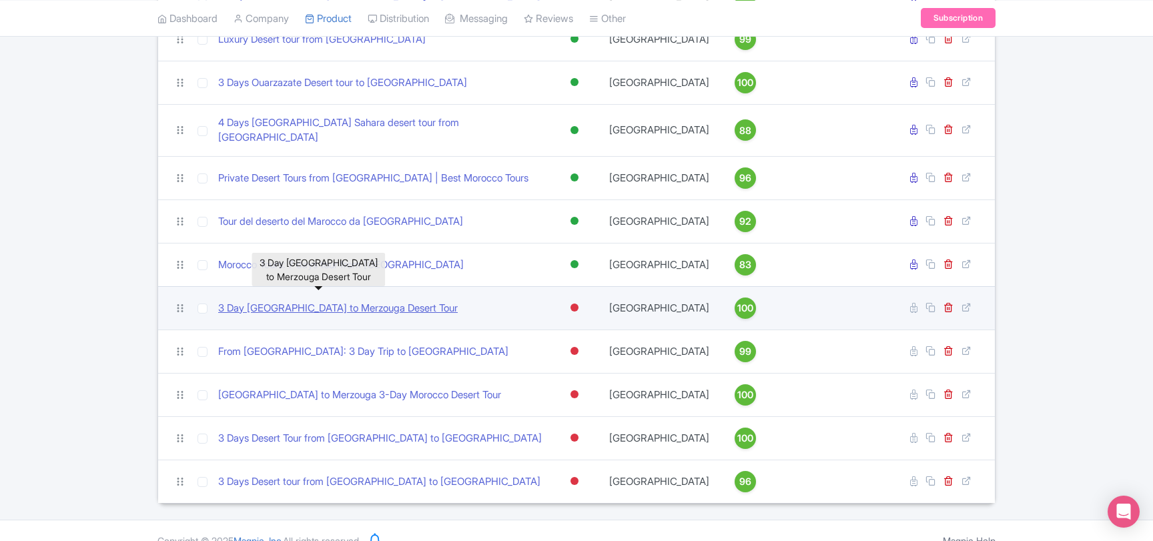
click at [336, 301] on link "3 Day [GEOGRAPHIC_DATA] to Merzouga Desert Tour" at bounding box center [338, 308] width 240 height 15
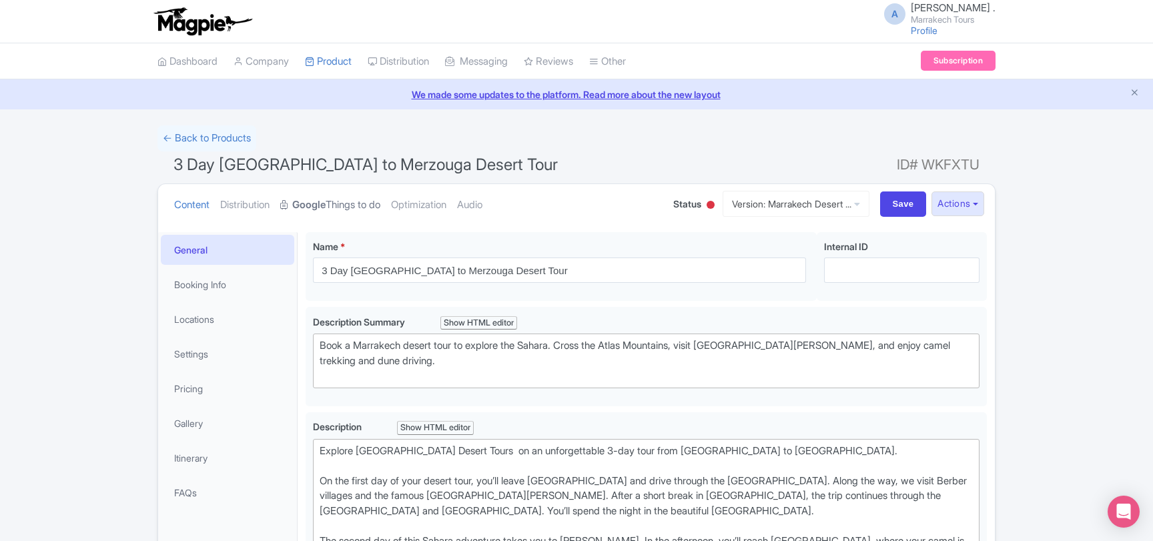
click at [326, 201] on strong "Google" at bounding box center [308, 204] width 33 height 15
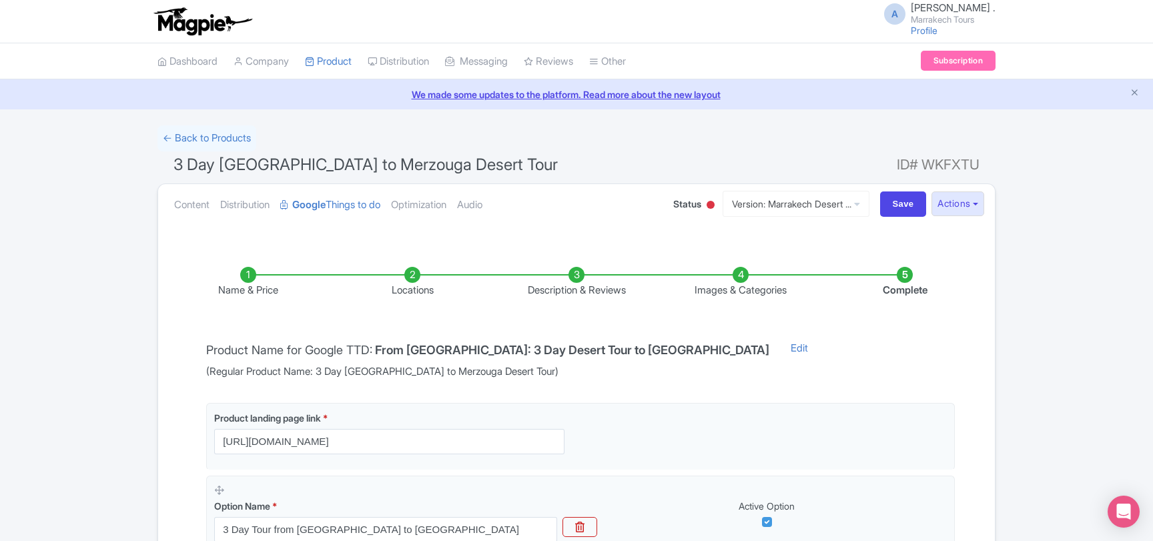
scroll to position [252, 0]
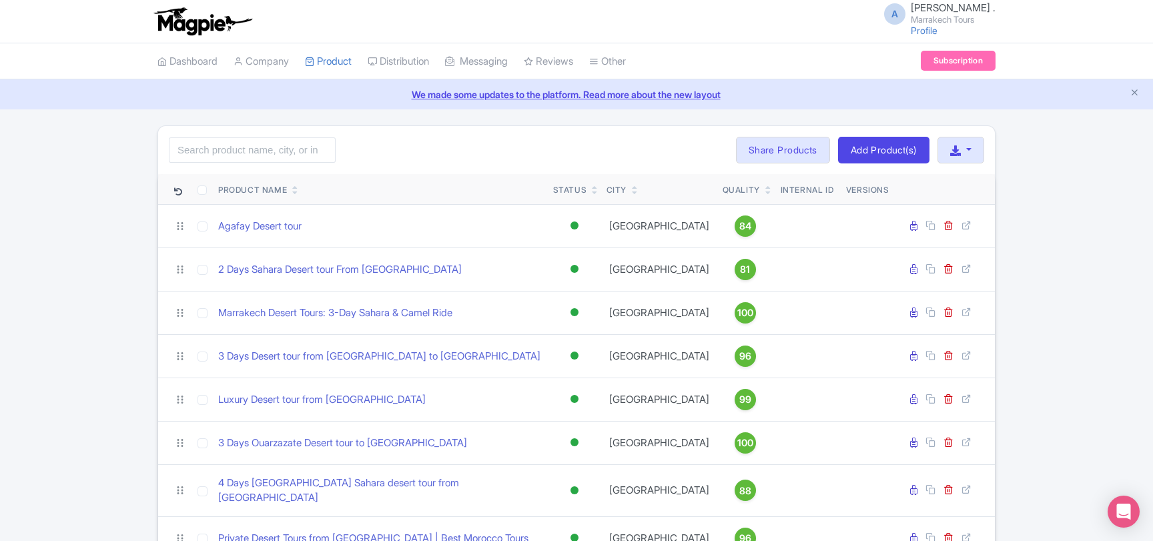
scroll to position [360, 0]
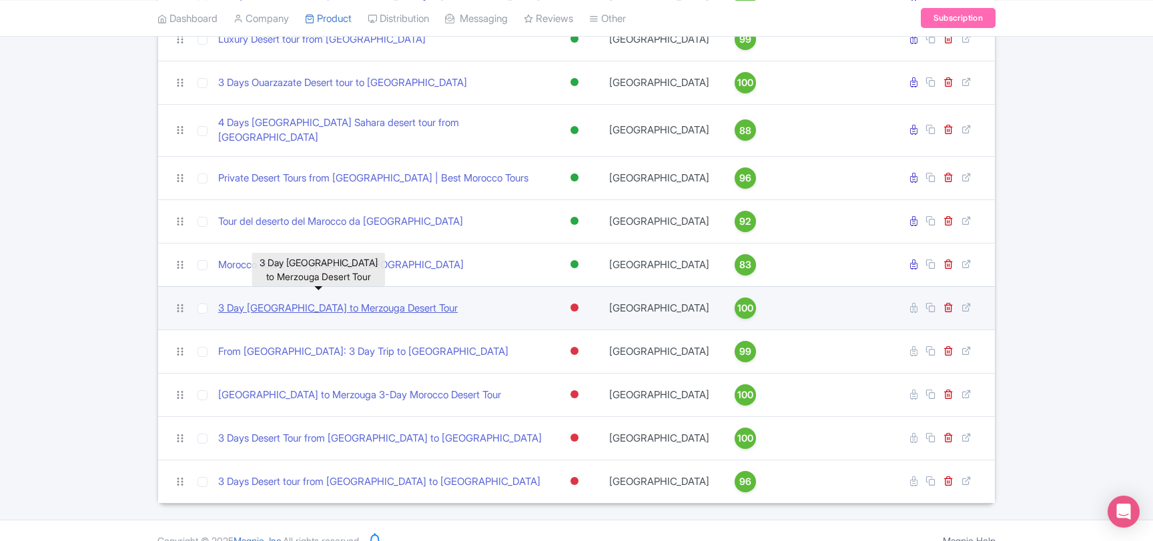
click at [324, 301] on link "3 Day [GEOGRAPHIC_DATA] to Merzouga Desert Tour" at bounding box center [338, 308] width 240 height 15
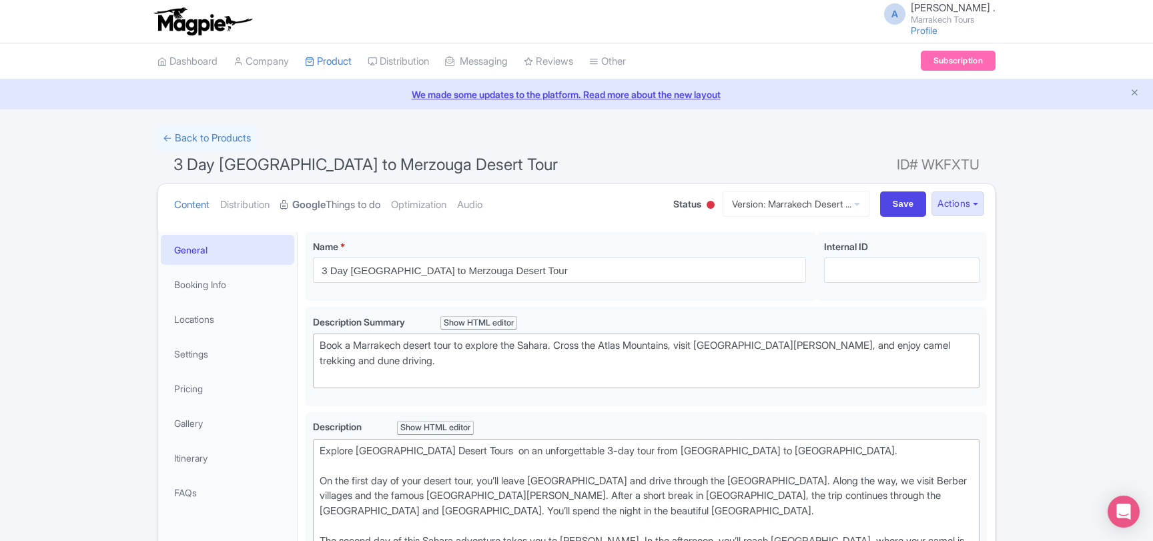
click at [326, 209] on strong "Google" at bounding box center [308, 204] width 33 height 15
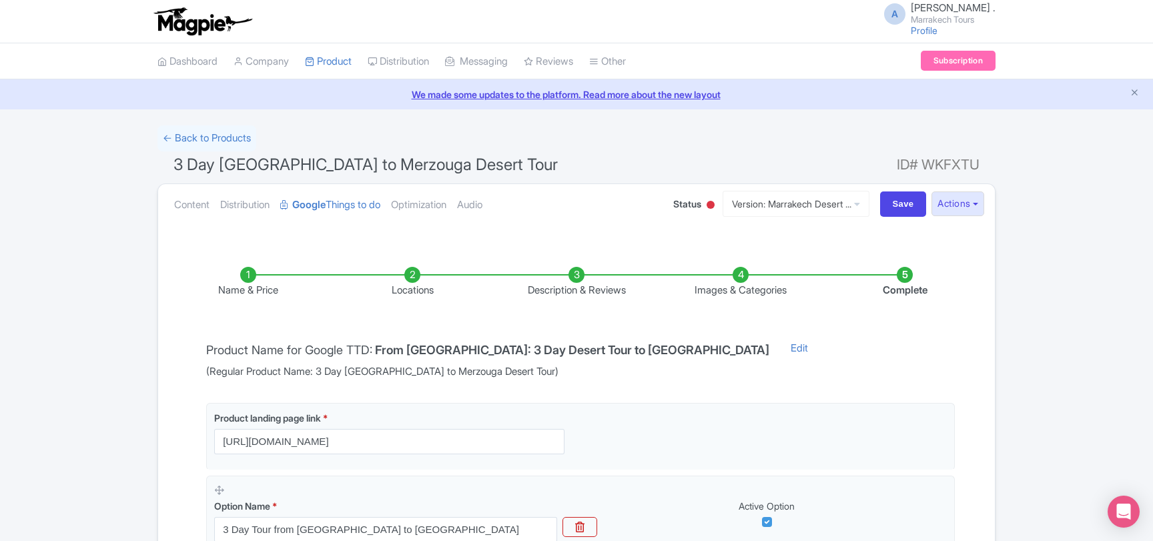
scroll to position [252, 0]
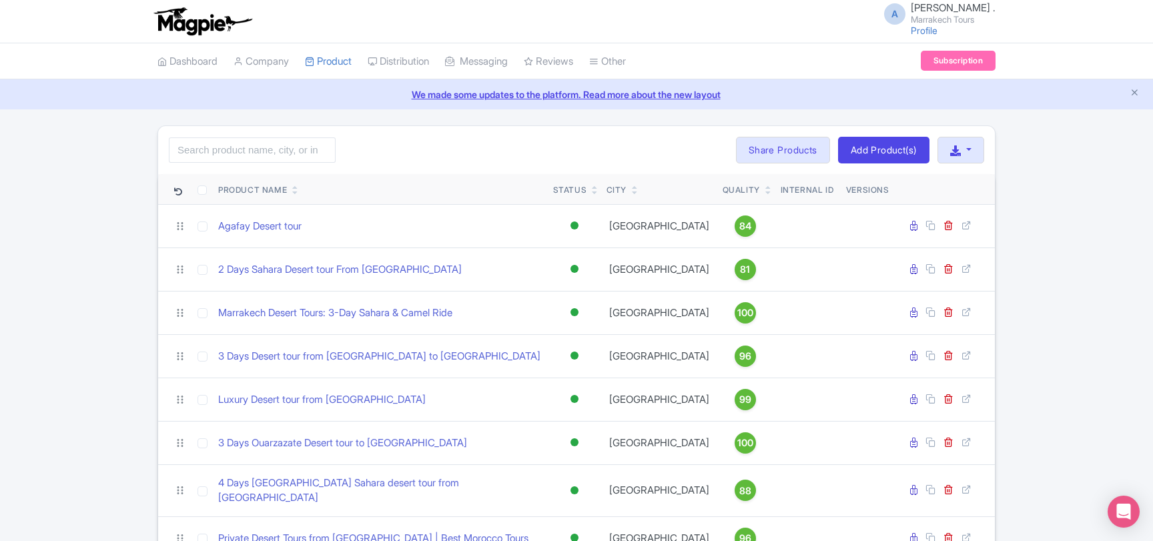
scroll to position [360, 0]
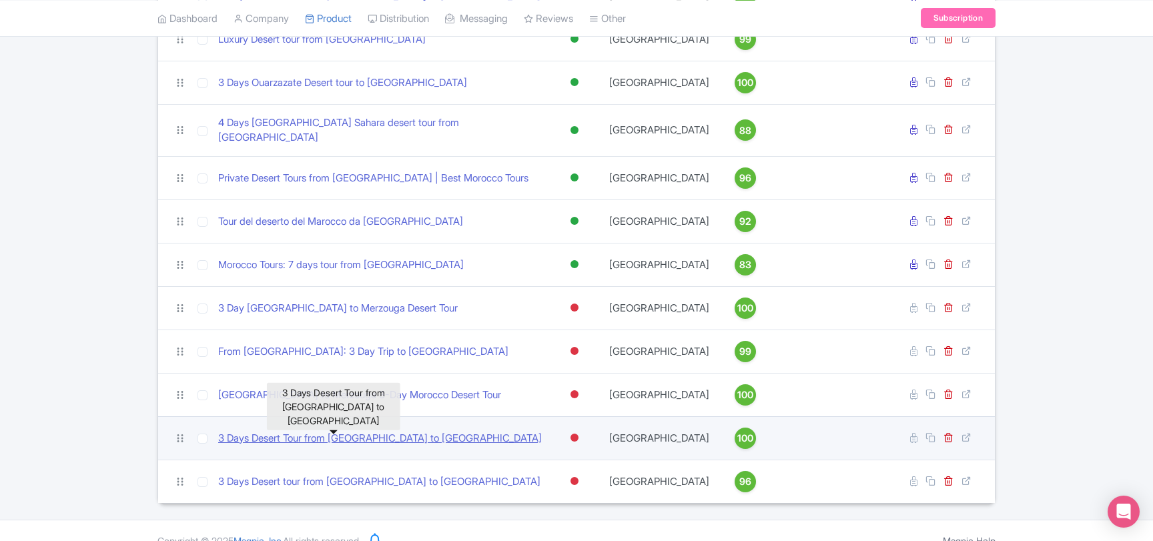
click at [346, 432] on link "3 Days Desert Tour from [GEOGRAPHIC_DATA] to [GEOGRAPHIC_DATA]" at bounding box center [380, 438] width 324 height 15
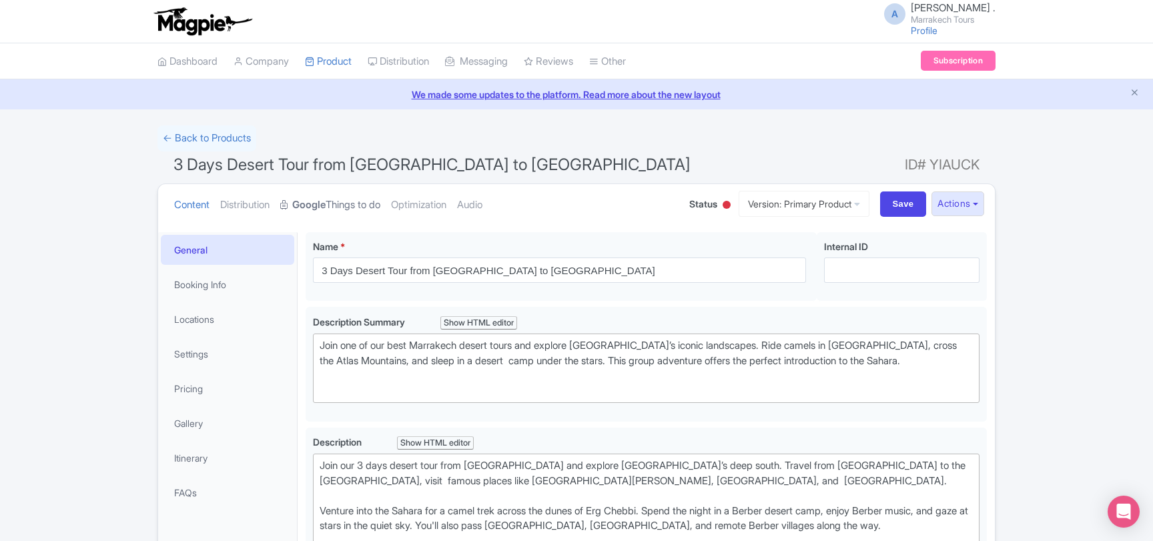
click at [354, 204] on link "Google Things to do" at bounding box center [330, 205] width 100 height 42
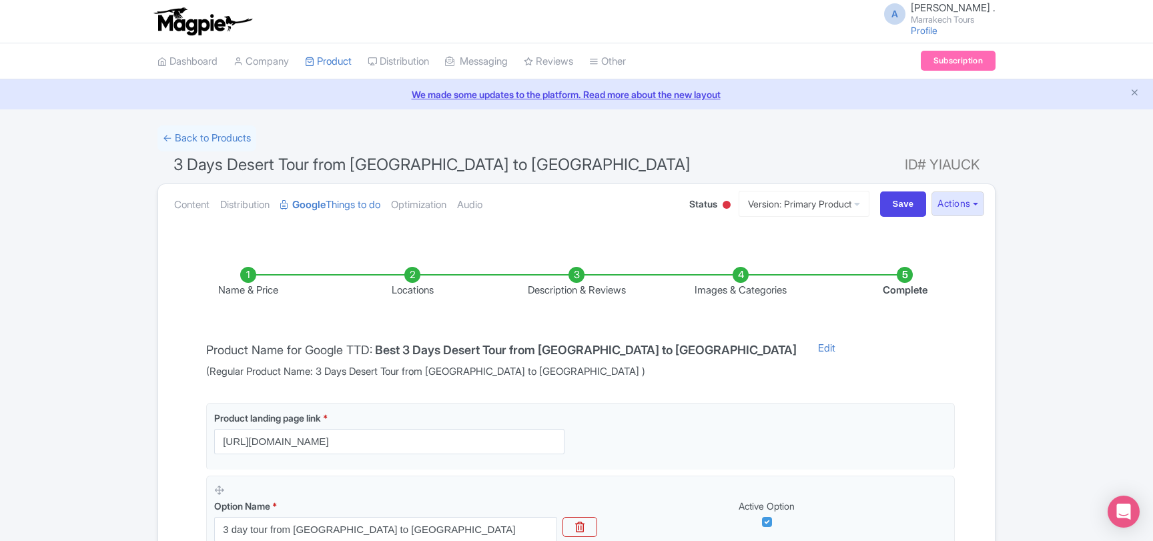
scroll to position [252, 0]
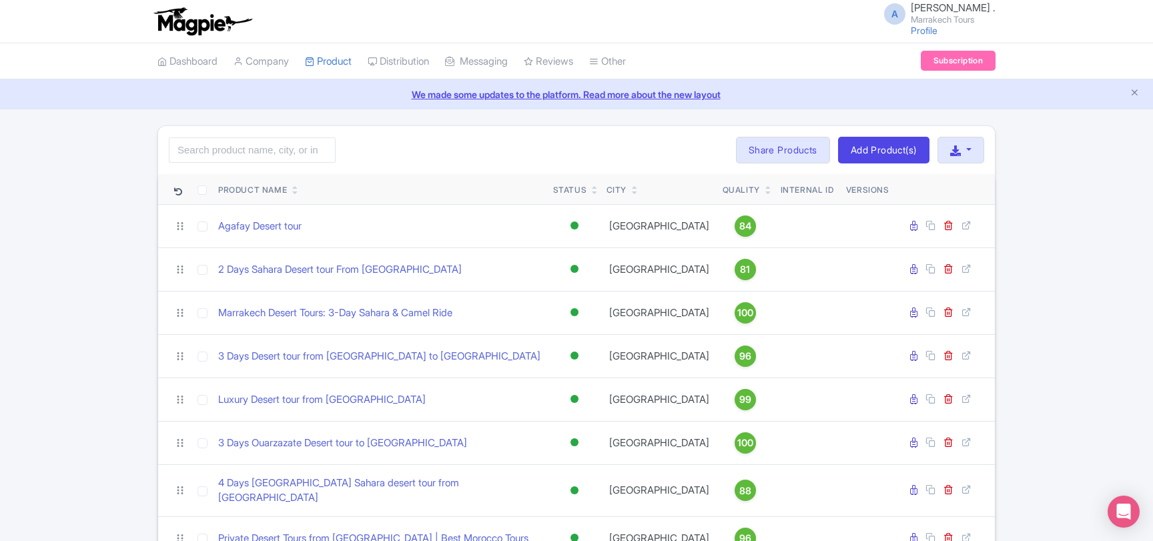
scroll to position [360, 0]
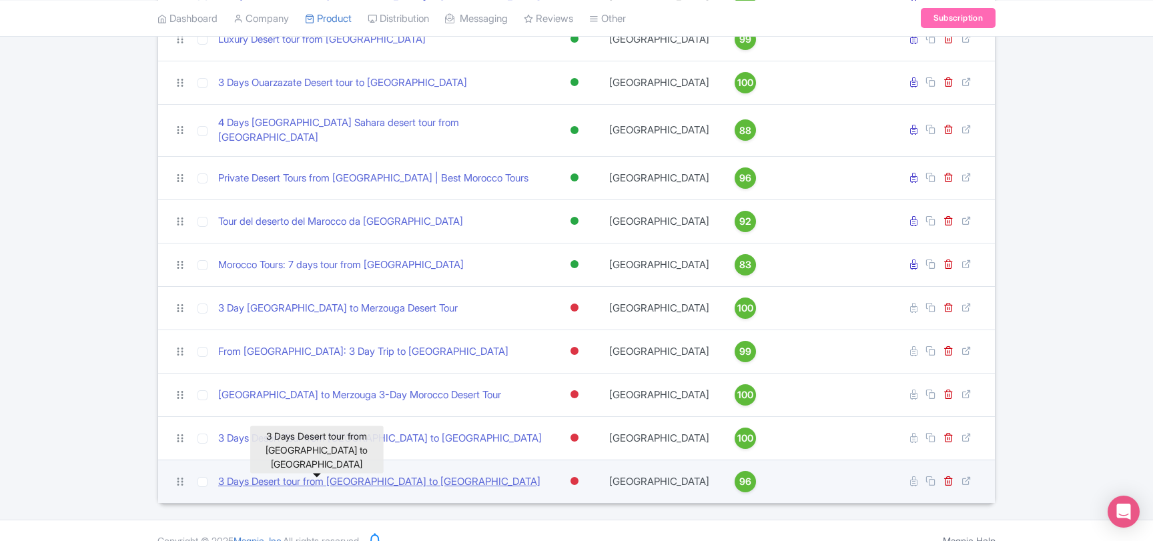
click at [342, 474] on link "3 Days Desert tour from [GEOGRAPHIC_DATA] to [GEOGRAPHIC_DATA]" at bounding box center [379, 481] width 322 height 15
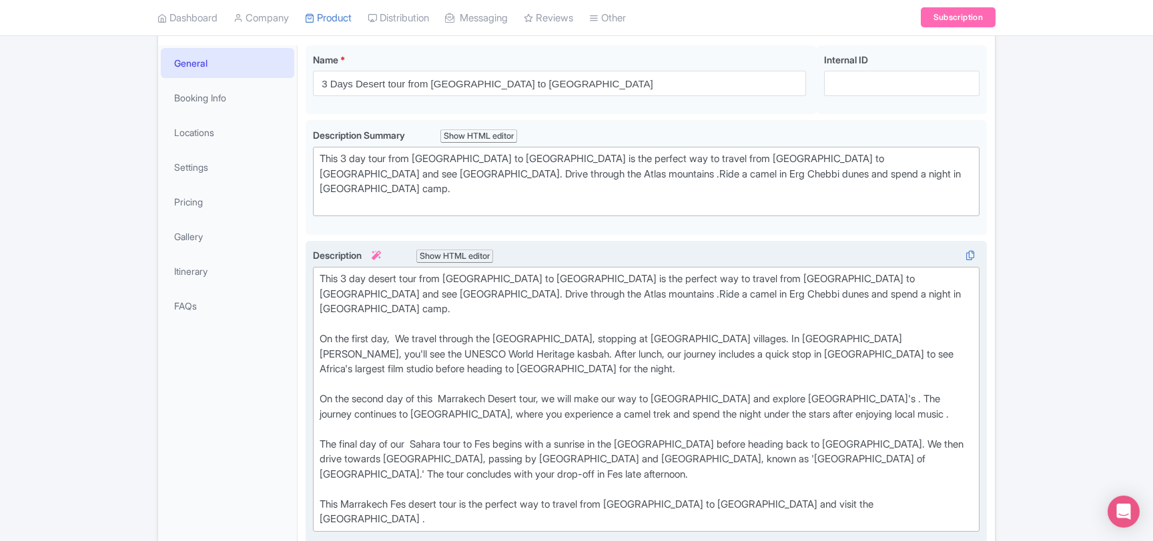
scroll to position [216, 0]
